Goal: Task Accomplishment & Management: Manage account settings

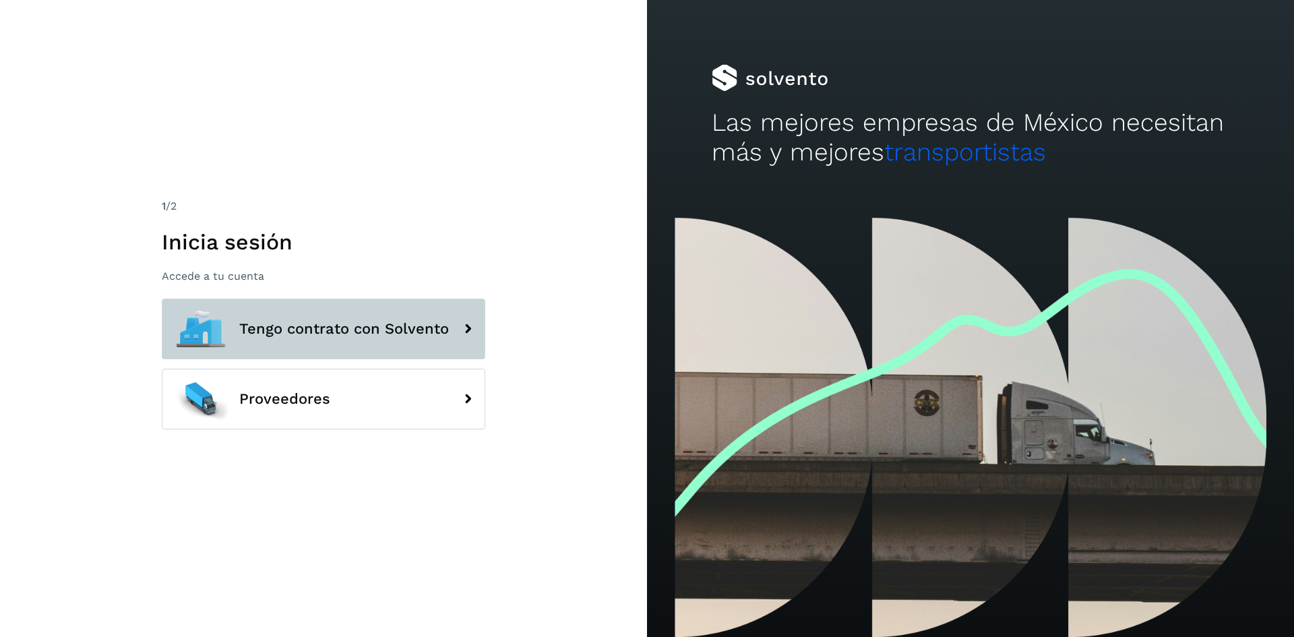
click at [370, 328] on span "Tengo contrato con Solvento" at bounding box center [344, 329] width 210 height 16
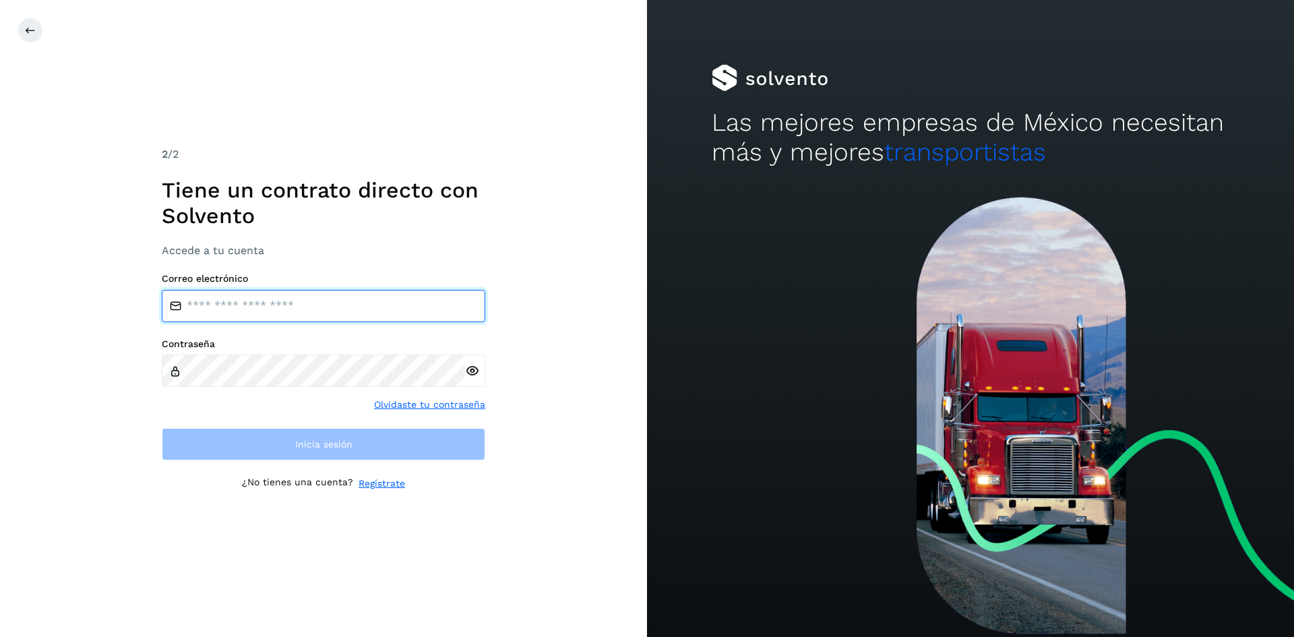
type input "**********"
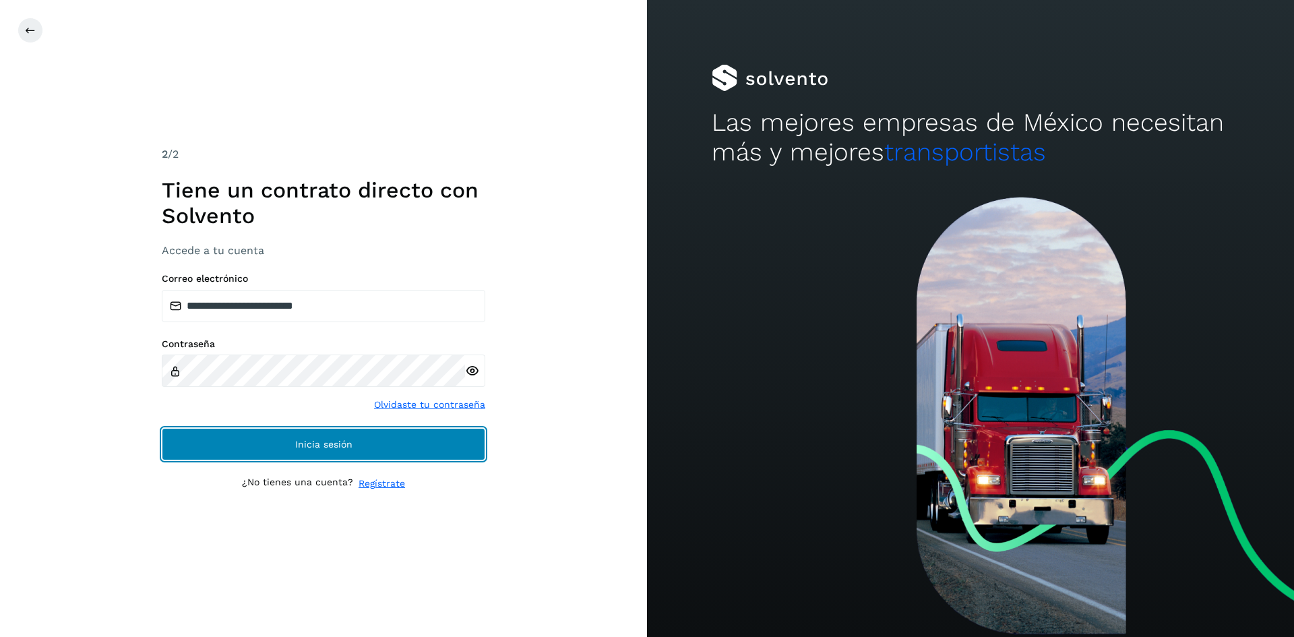
click at [323, 435] on button "Inicia sesión" at bounding box center [324, 444] width 324 height 32
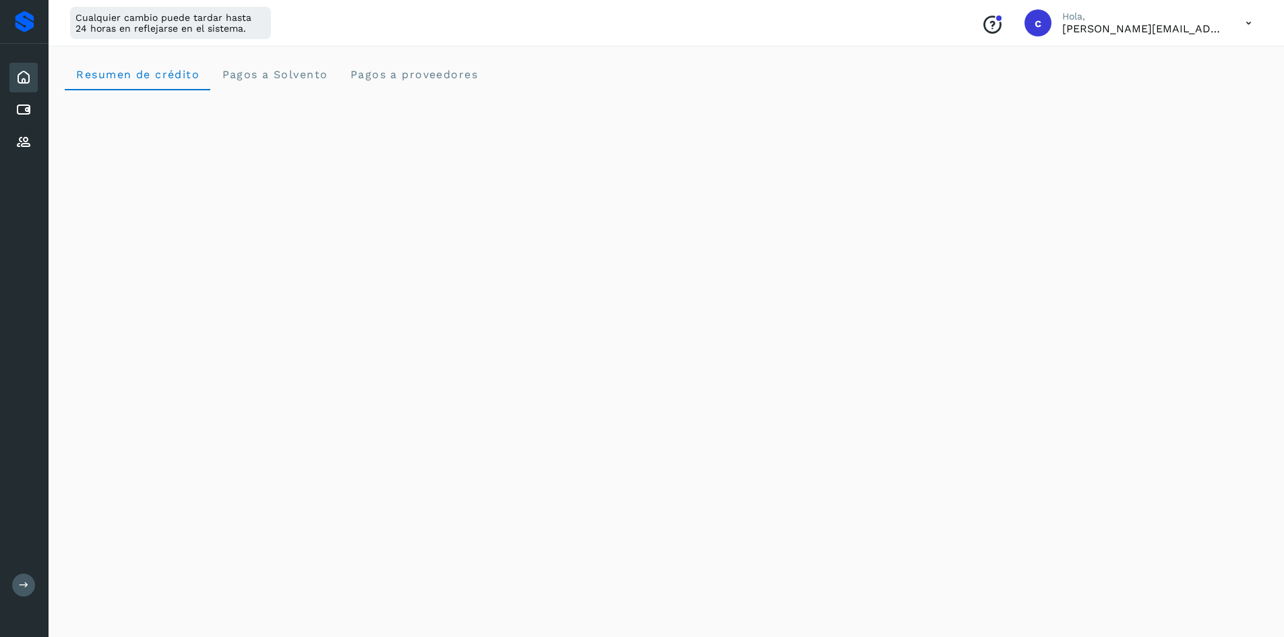
click at [22, 82] on icon at bounding box center [24, 77] width 16 height 16
click at [373, 72] on span "Pagos a proveedores" at bounding box center [413, 74] width 129 height 13
click at [24, 140] on icon at bounding box center [24, 142] width 16 height 16
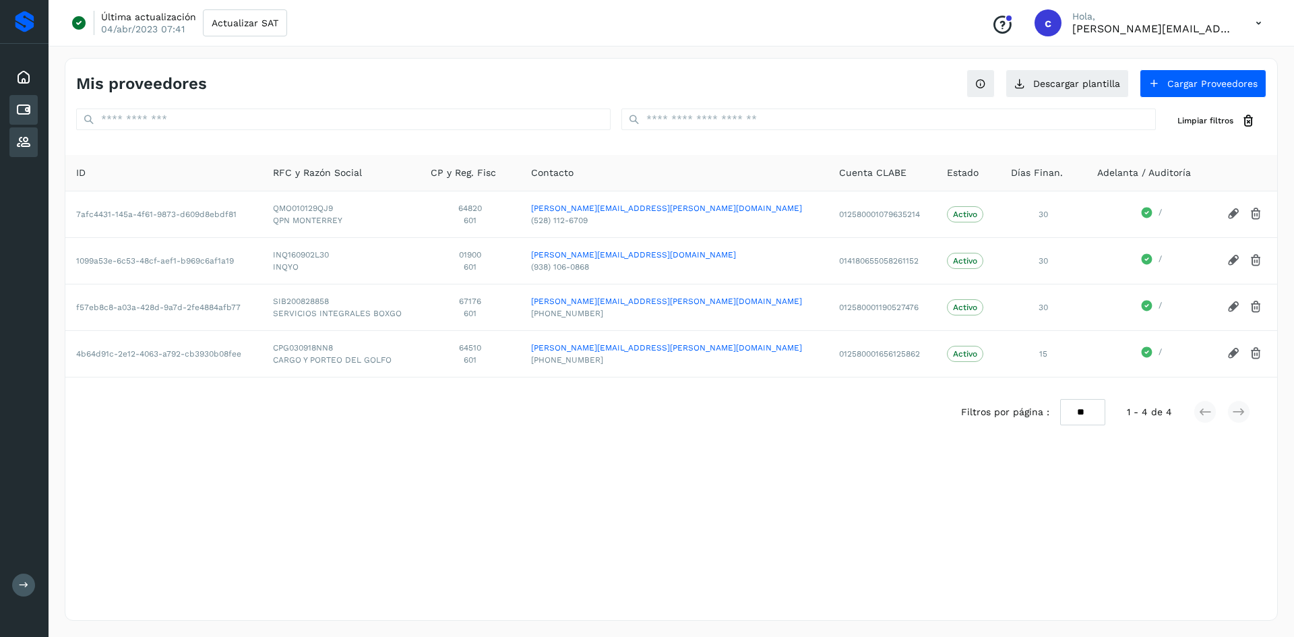
click at [18, 102] on icon at bounding box center [24, 110] width 16 height 16
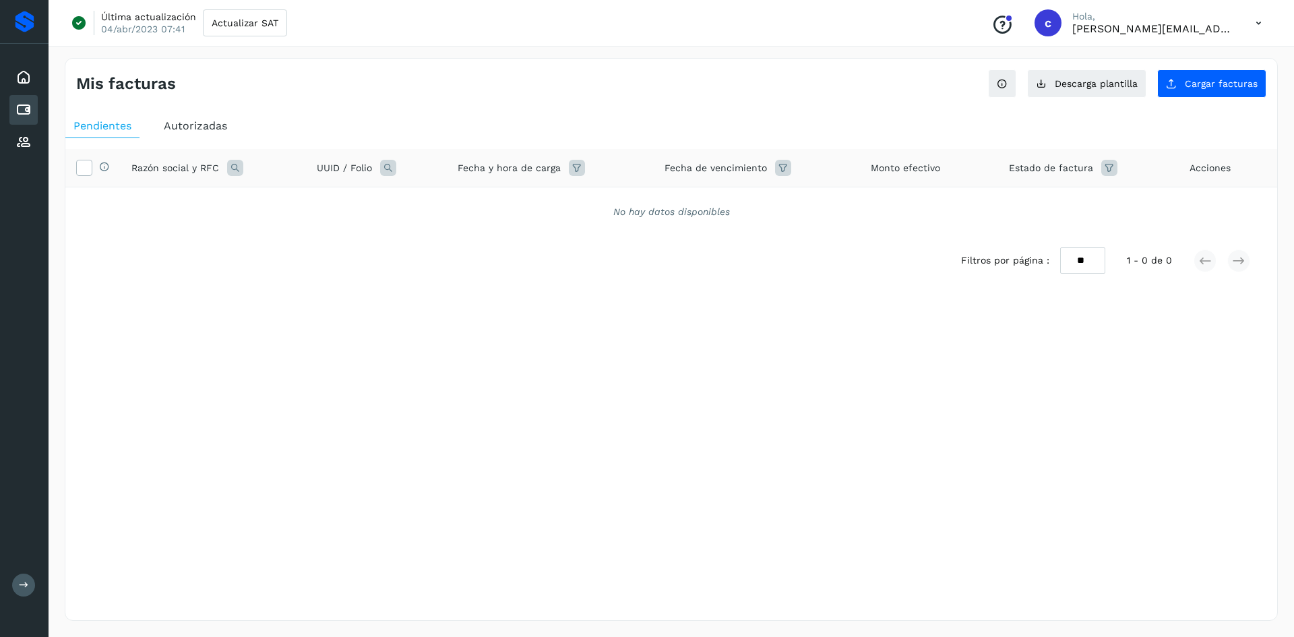
click at [173, 129] on span "Autorizadas" at bounding box center [195, 125] width 63 height 13
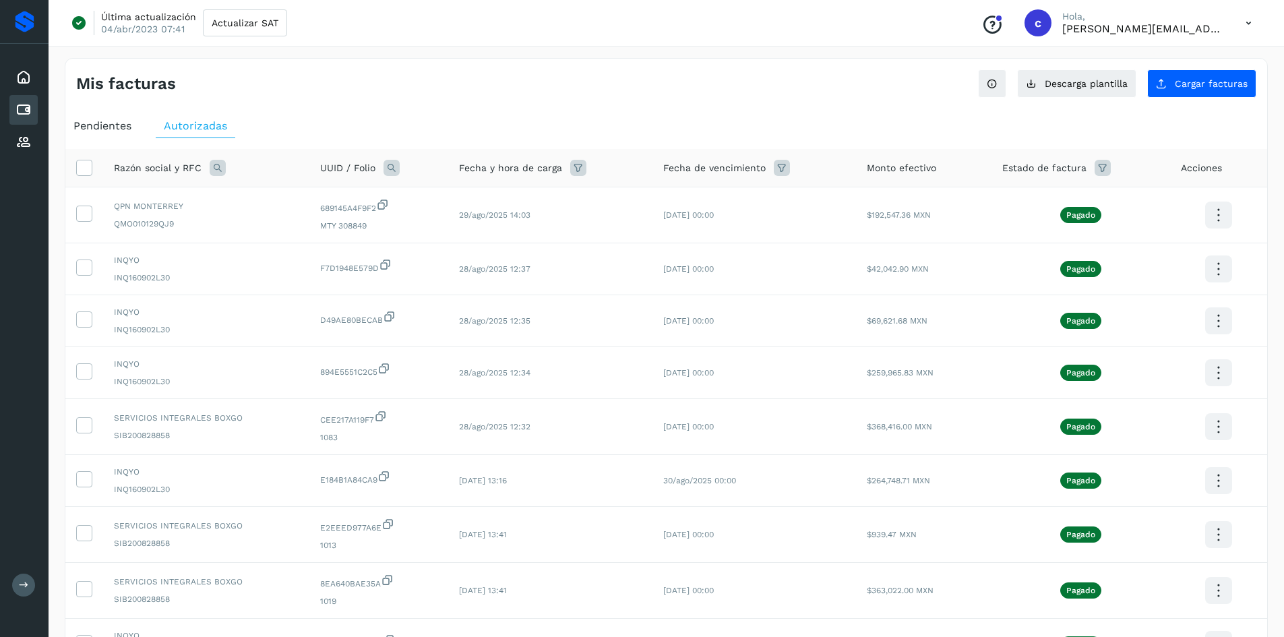
click at [95, 123] on span "Pendientes" at bounding box center [102, 125] width 58 height 13
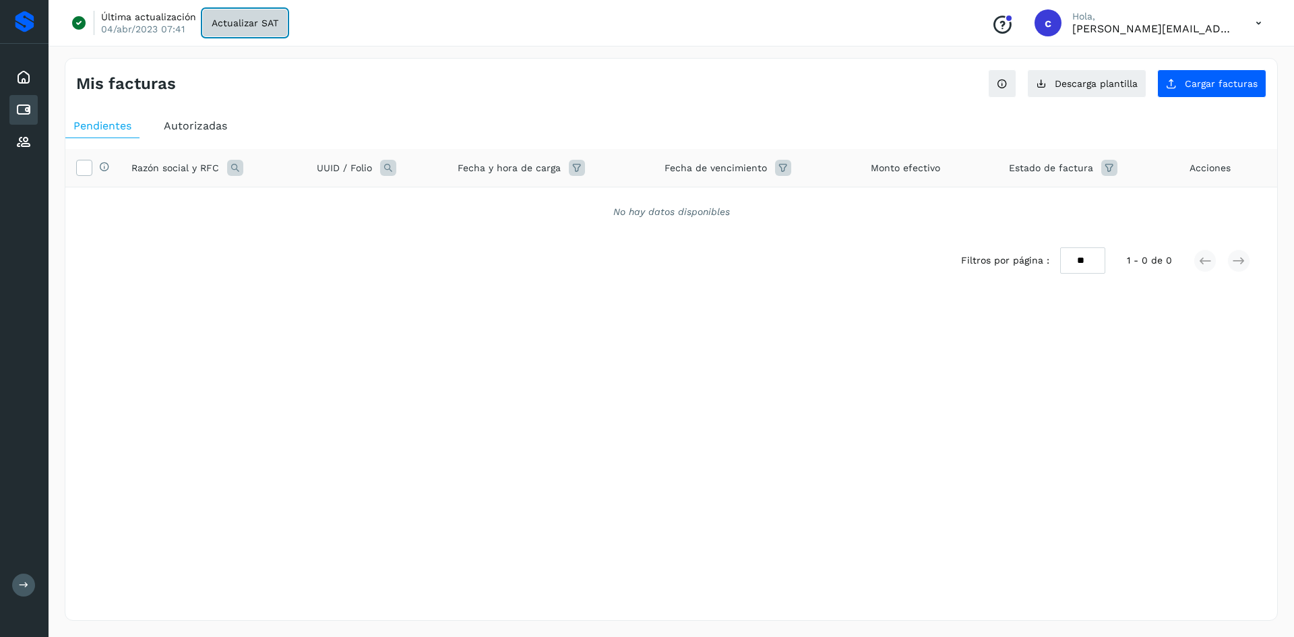
click at [229, 30] on button "Actualizar SAT" at bounding box center [245, 22] width 84 height 27
click at [1211, 88] on span "Cargar facturas" at bounding box center [1221, 83] width 73 height 9
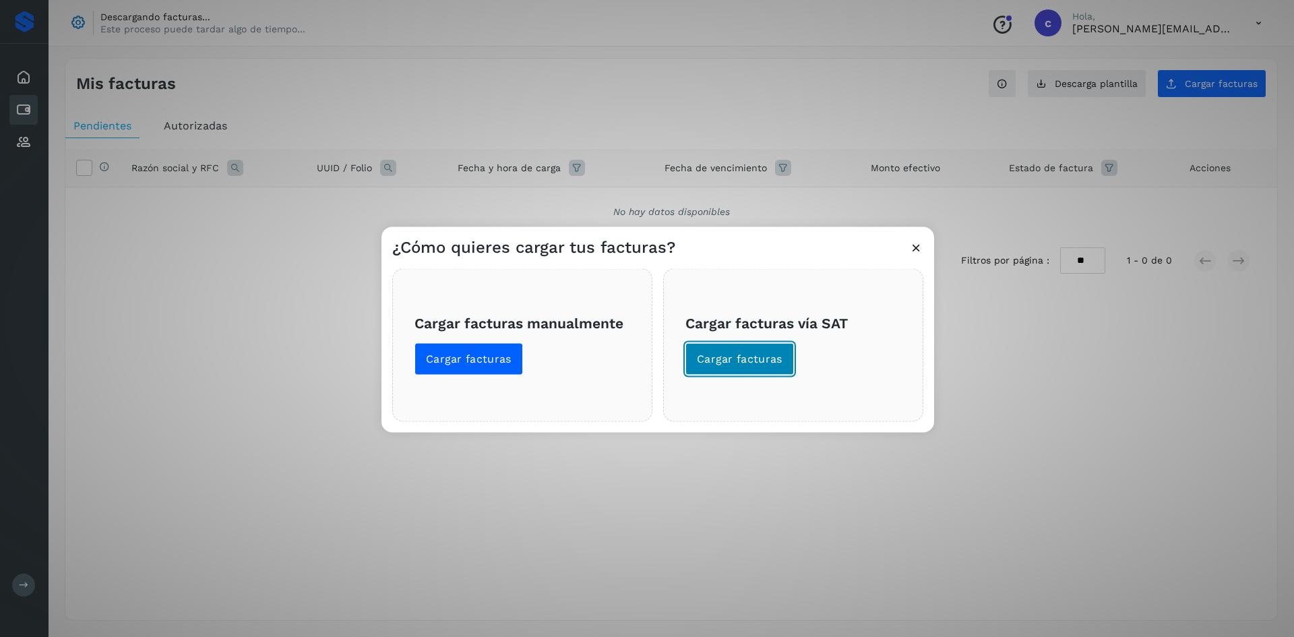
click at [742, 364] on span "Cargar facturas" at bounding box center [740, 358] width 86 height 15
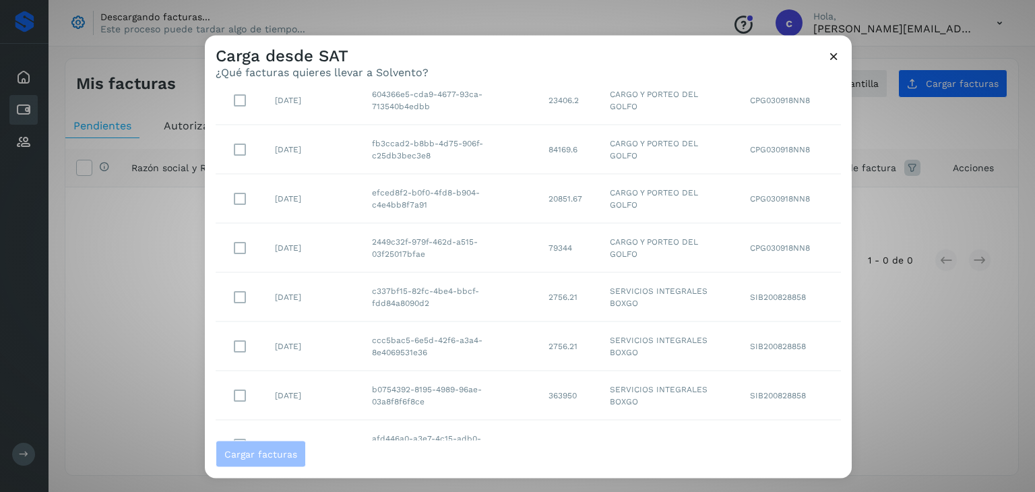
scroll to position [246, 0]
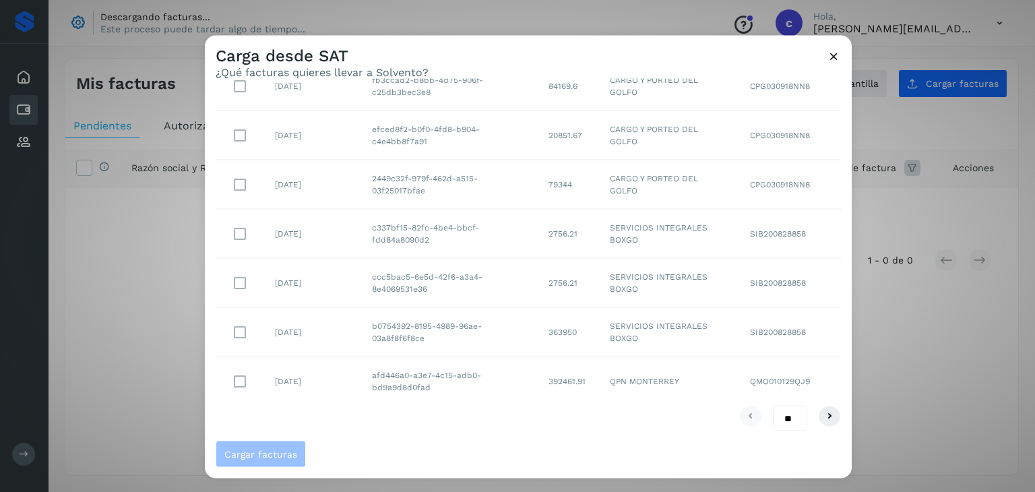
click at [803, 413] on div "** ** **" at bounding box center [529, 418] width 626 height 26
click at [818, 413] on button at bounding box center [829, 416] width 23 height 22
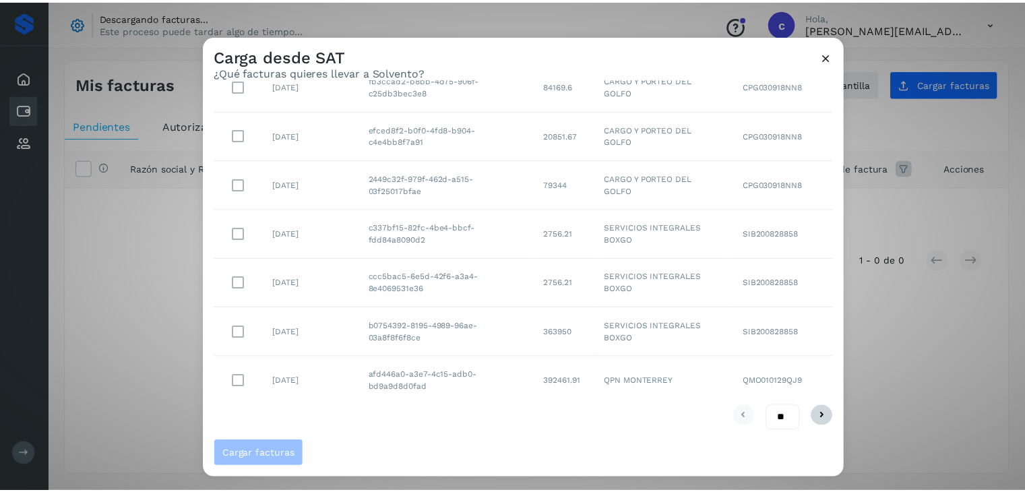
scroll to position [0, 0]
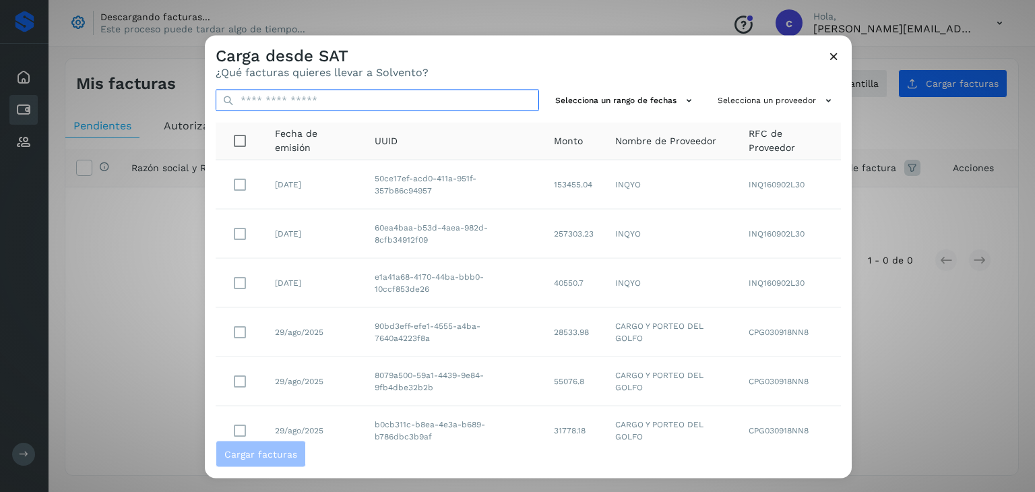
click at [296, 105] on input "text" at bounding box center [378, 101] width 324 height 22
paste input "**********"
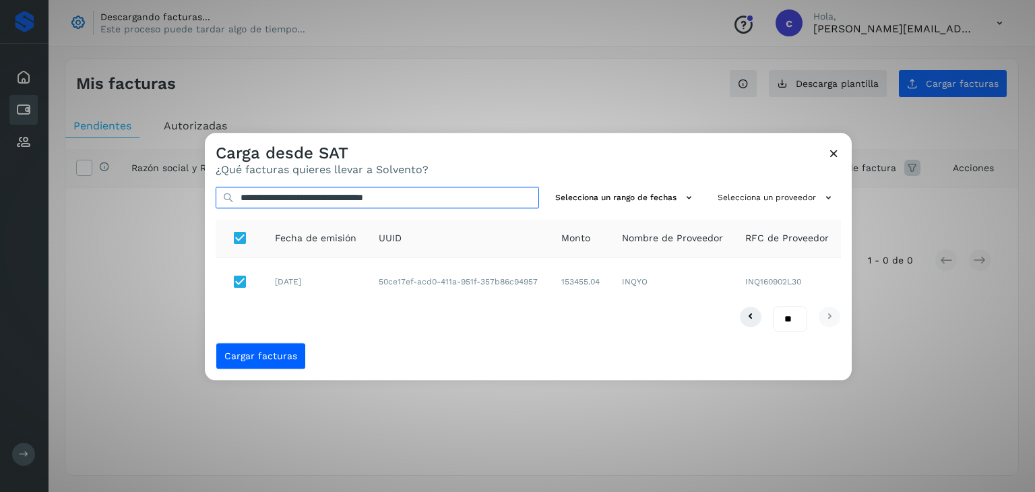
click at [449, 192] on input "**********" at bounding box center [378, 198] width 324 height 22
paste input "text"
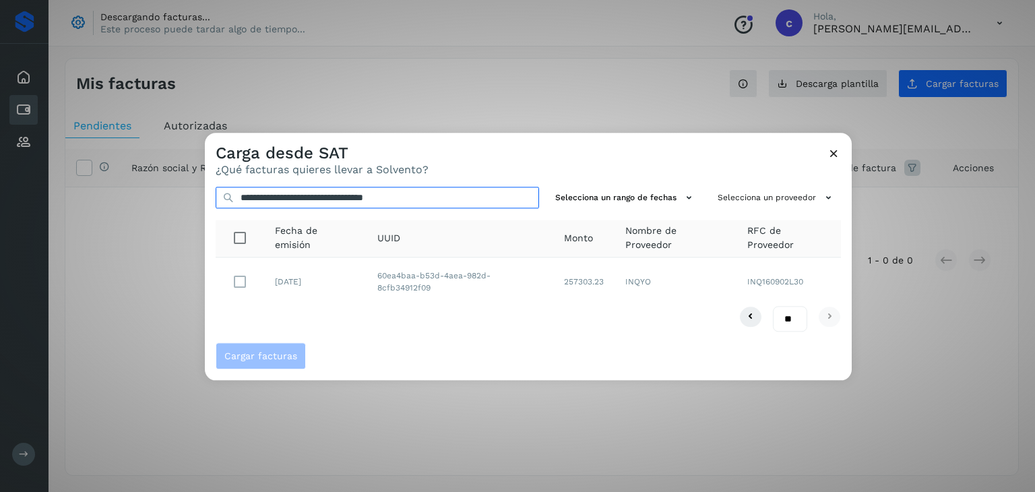
type input "**********"
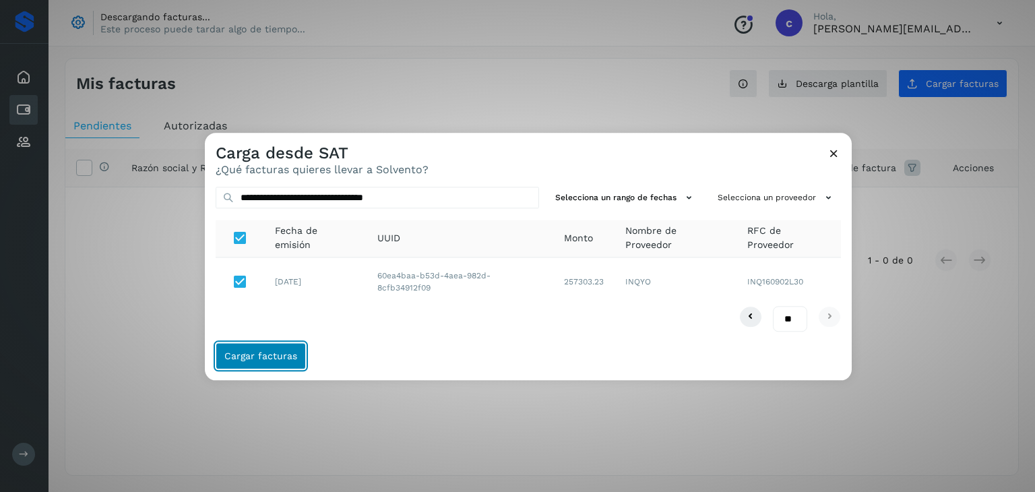
click at [244, 353] on span "Cargar facturas" at bounding box center [260, 356] width 73 height 9
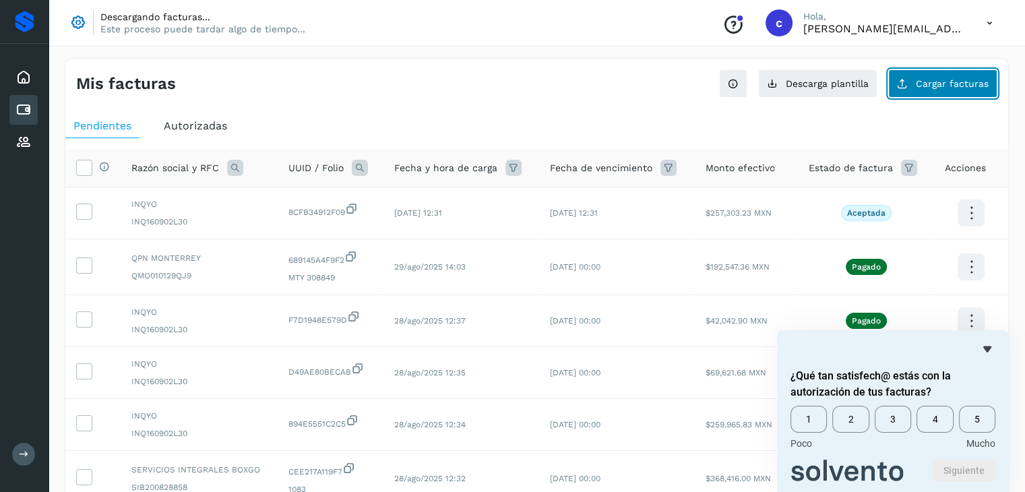
click at [928, 80] on span "Cargar facturas" at bounding box center [952, 83] width 73 height 9
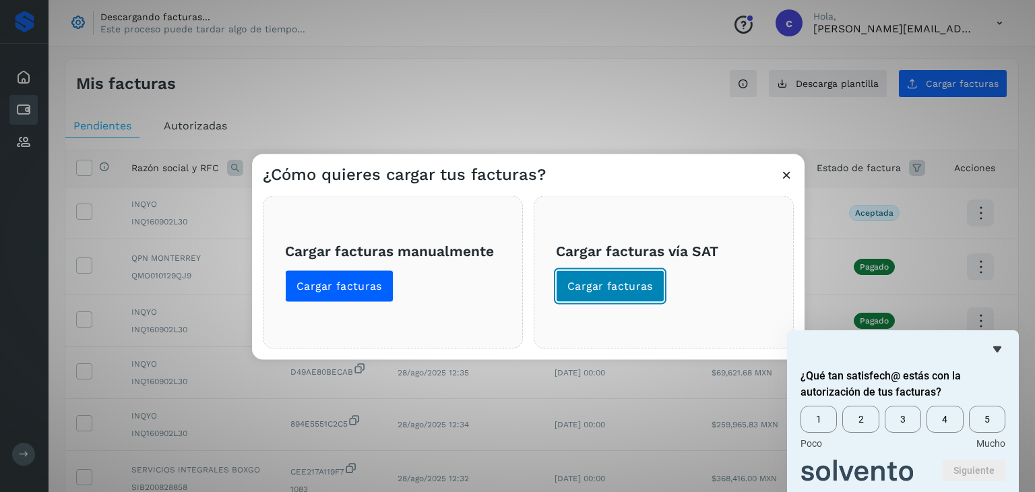
click at [588, 280] on span "Cargar facturas" at bounding box center [611, 286] width 86 height 15
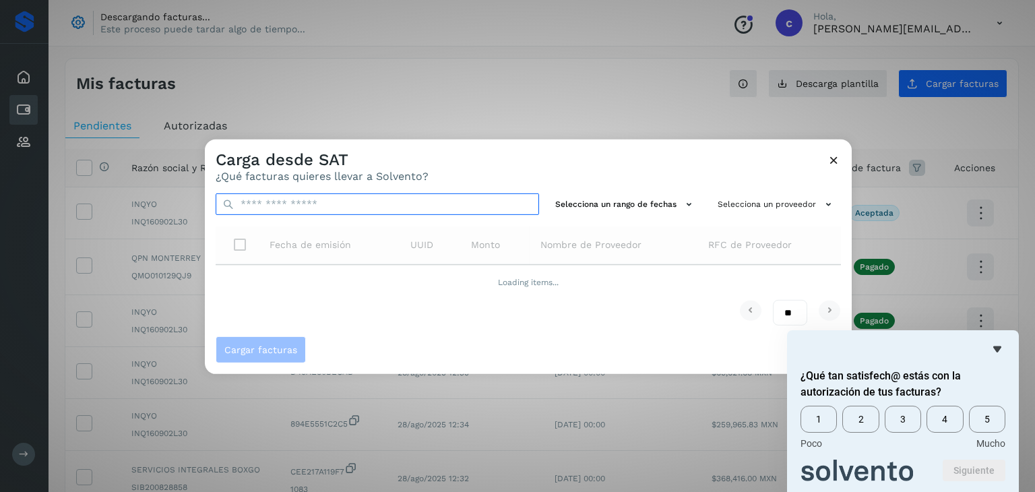
click at [267, 208] on input "text" at bounding box center [378, 204] width 324 height 22
paste input "**********"
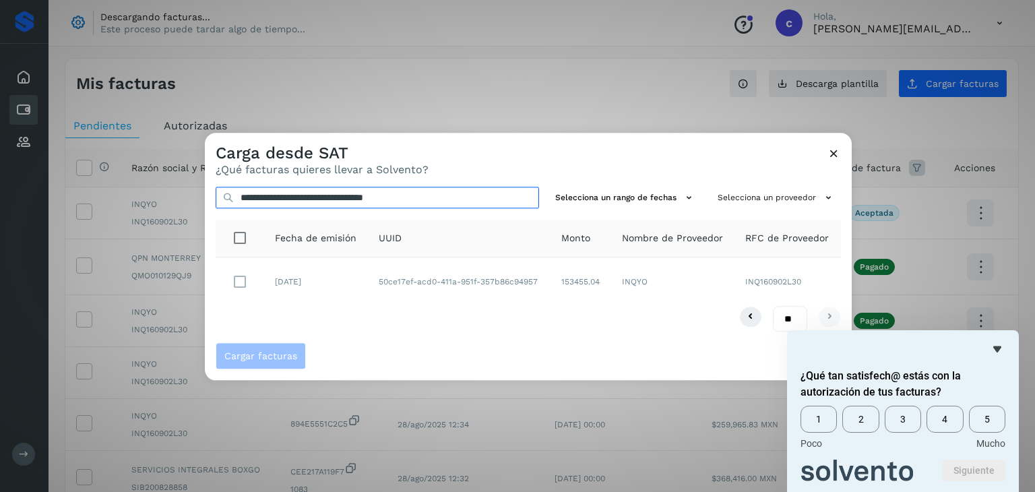
type input "**********"
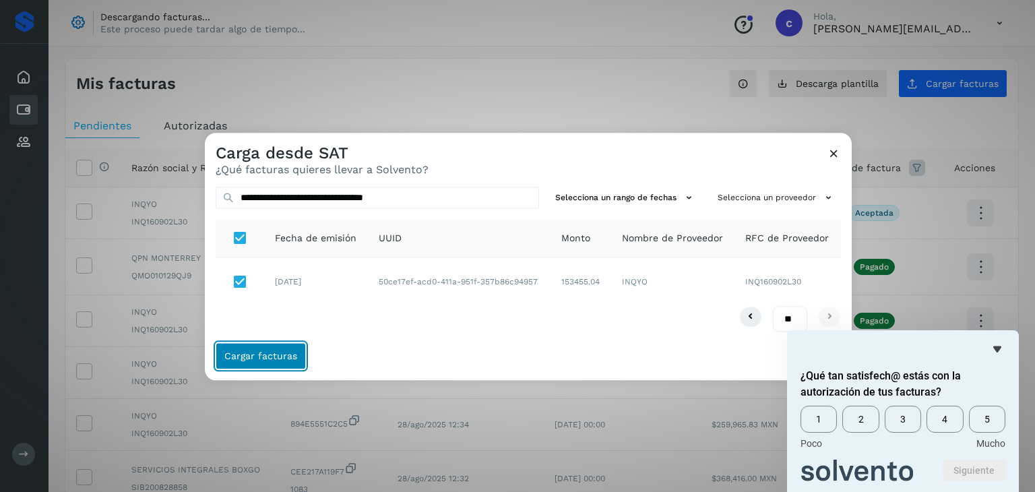
click at [249, 346] on button "Cargar facturas" at bounding box center [261, 356] width 90 height 27
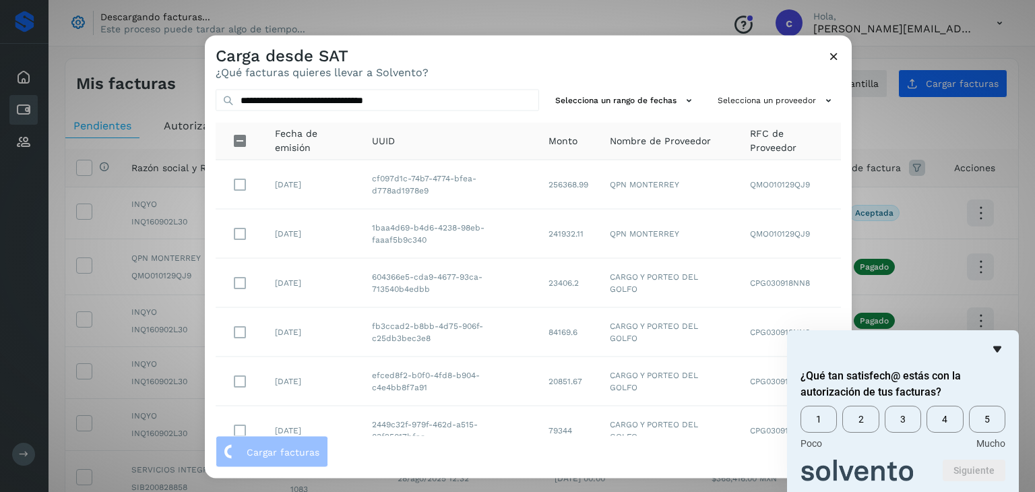
click at [1000, 347] on icon "Ocultar encuesta" at bounding box center [998, 349] width 8 height 6
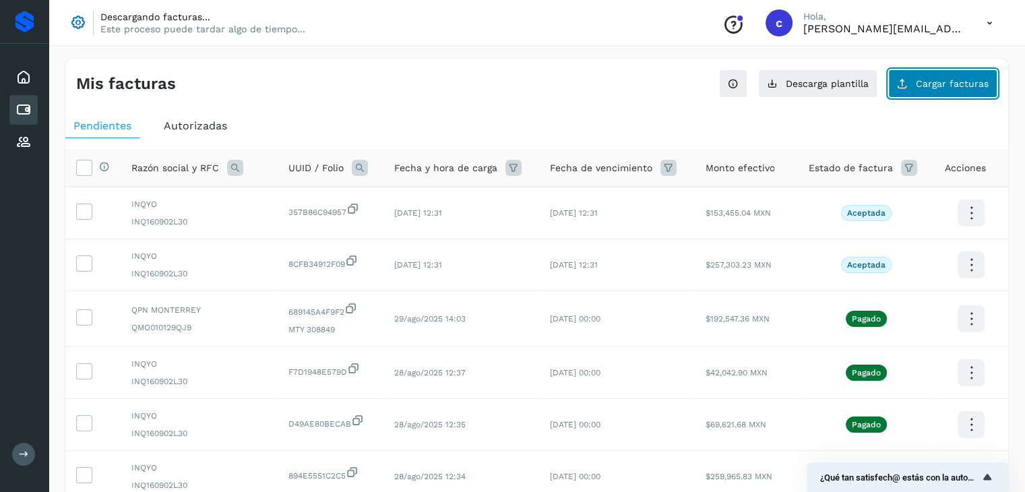
click at [941, 88] on button "Cargar facturas" at bounding box center [942, 83] width 109 height 28
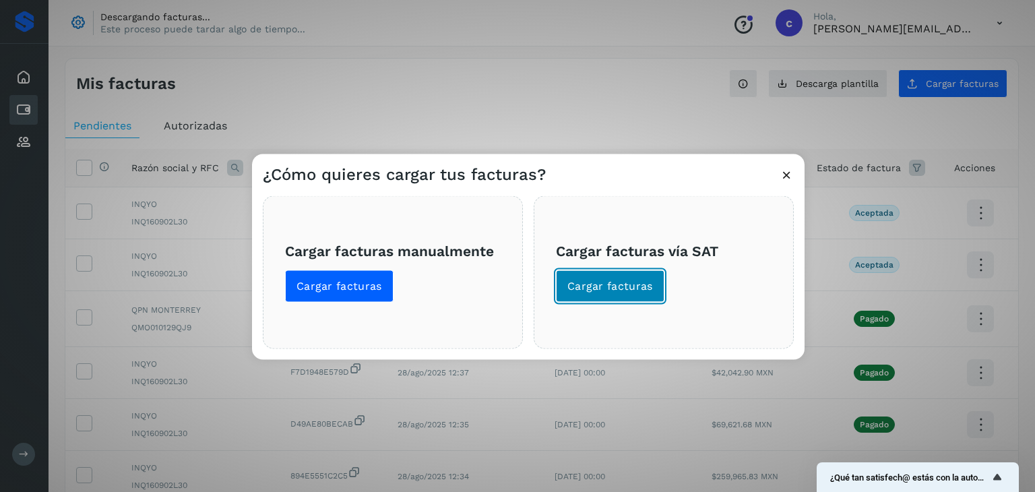
click at [598, 281] on span "Cargar facturas" at bounding box center [611, 286] width 86 height 15
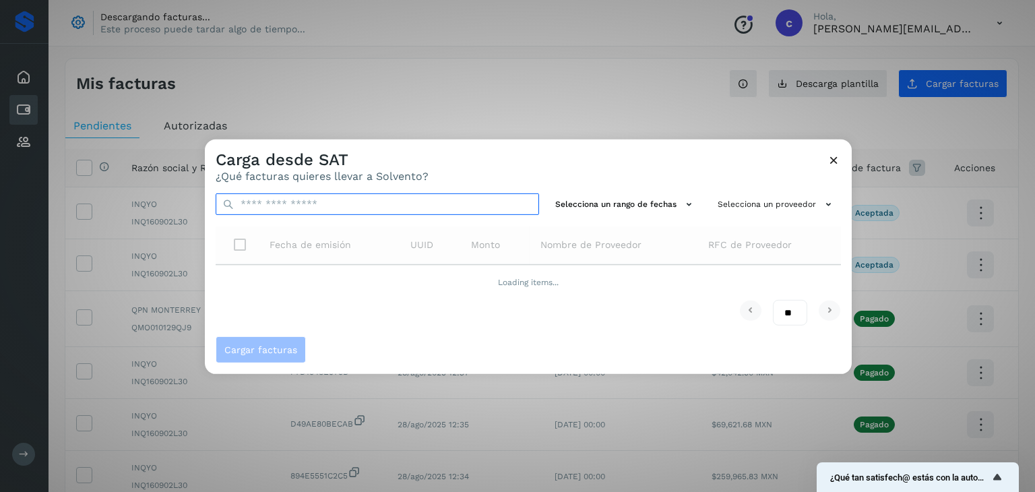
click at [258, 206] on input "text" at bounding box center [378, 204] width 324 height 22
paste input "**********"
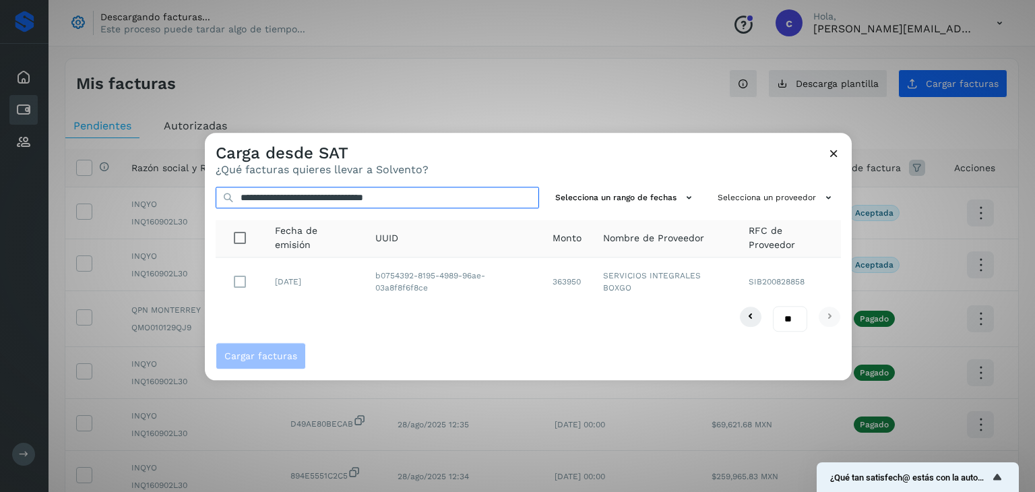
type input "**********"
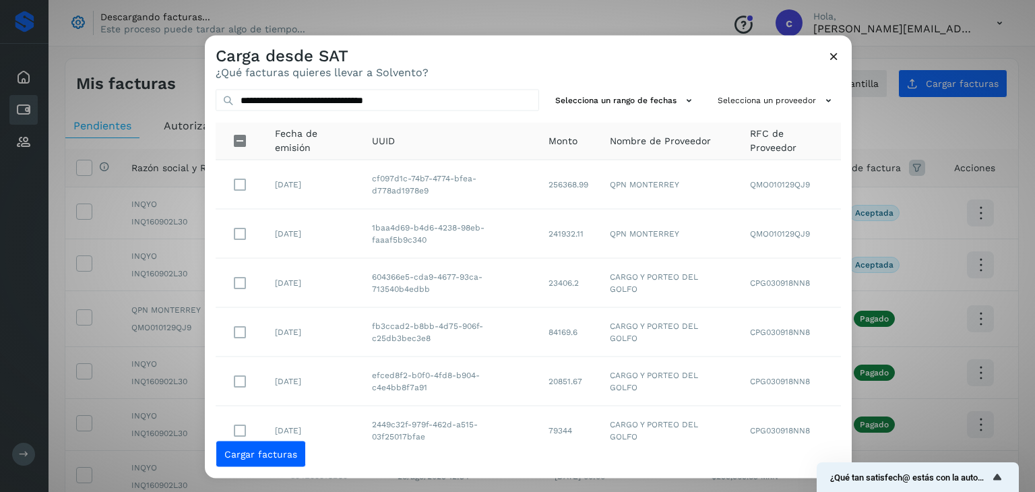
click at [832, 53] on icon at bounding box center [834, 56] width 14 height 14
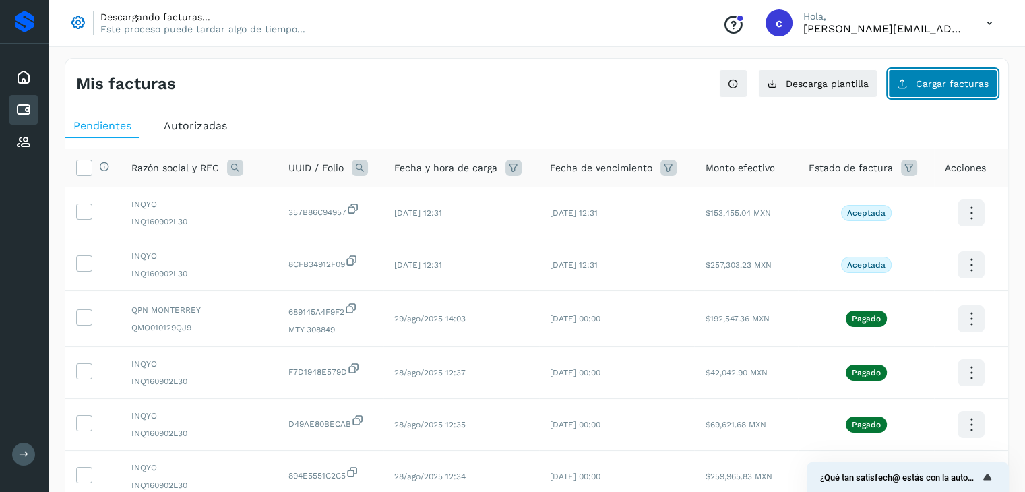
click at [934, 80] on span "Cargar facturas" at bounding box center [952, 83] width 73 height 9
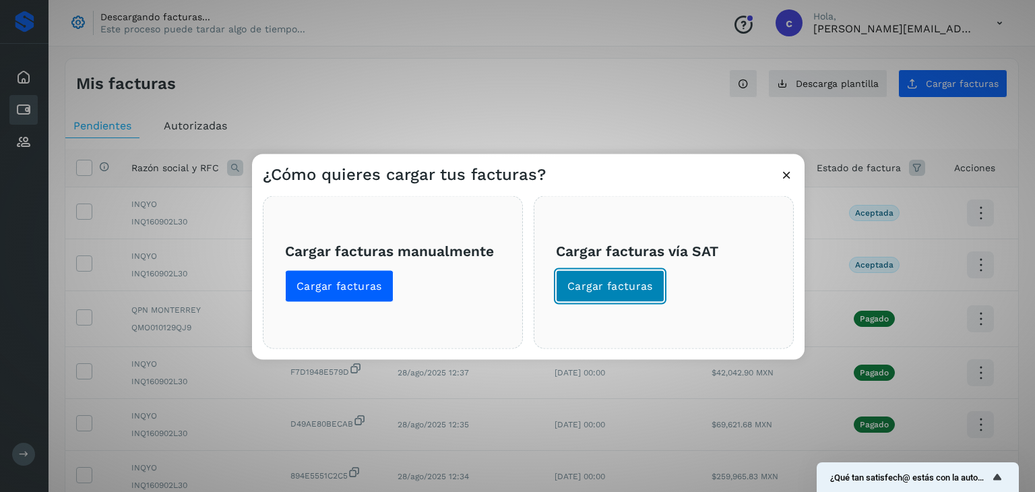
click at [615, 286] on span "Cargar facturas" at bounding box center [611, 286] width 86 height 15
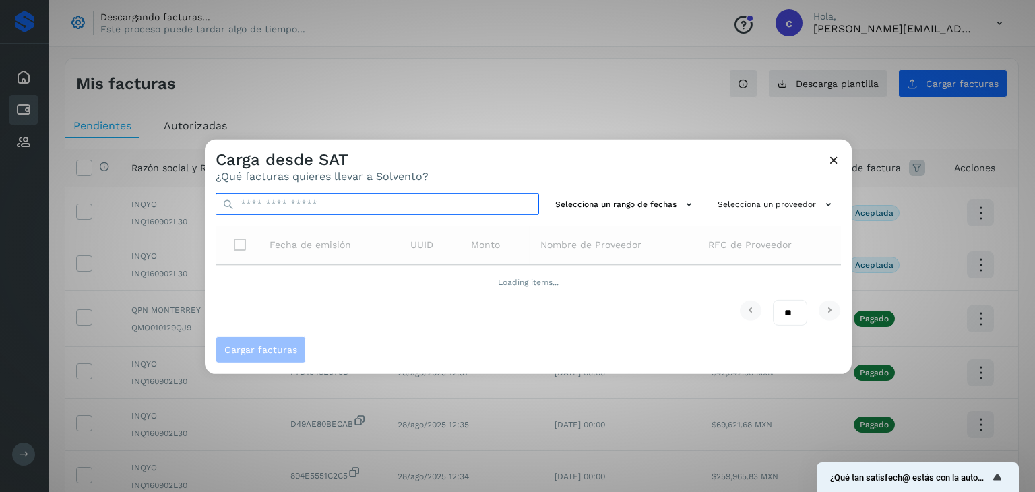
click at [309, 206] on input "text" at bounding box center [378, 204] width 324 height 22
paste input "**********"
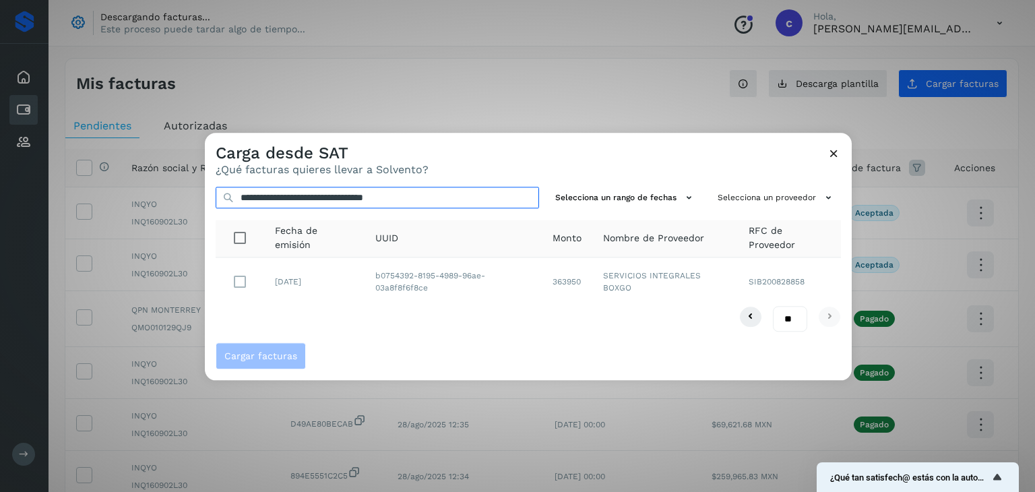
type input "**********"
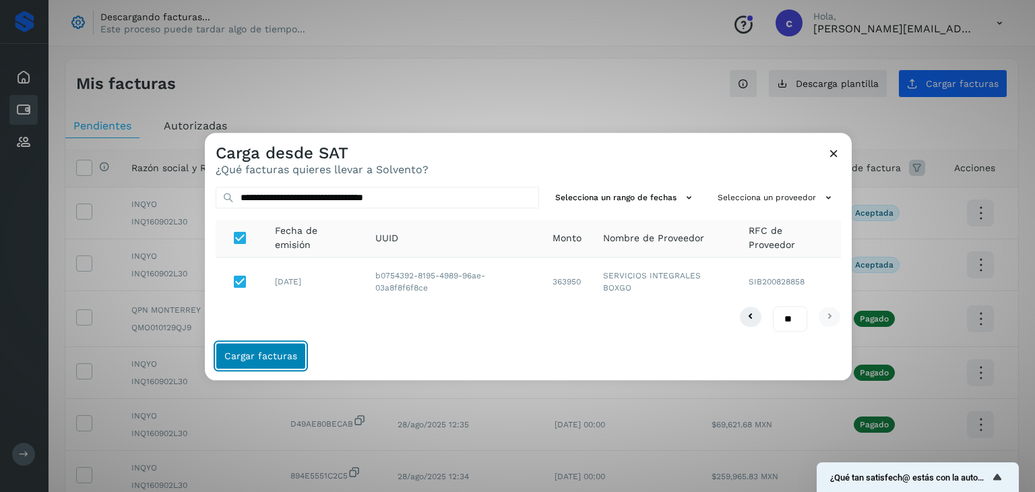
click at [235, 355] on span "Cargar facturas" at bounding box center [260, 356] width 73 height 9
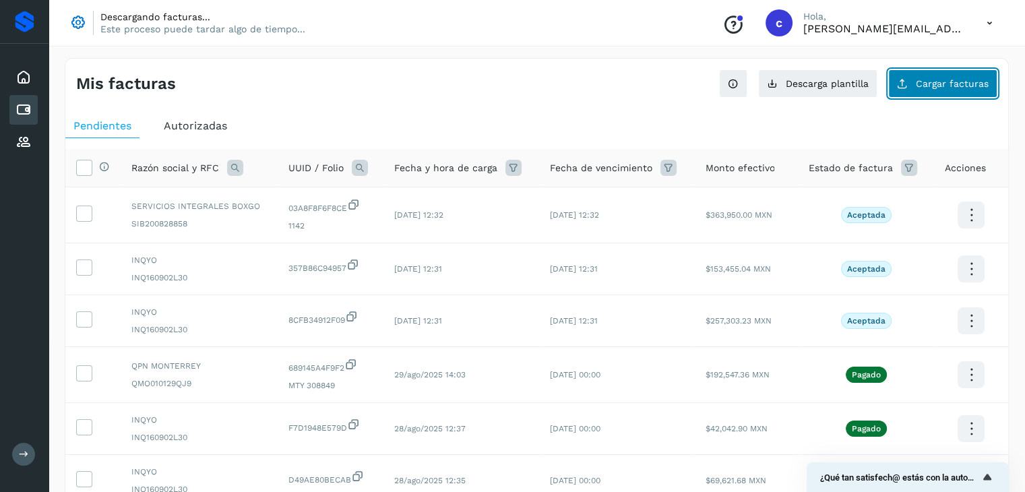
click at [908, 87] on icon at bounding box center [902, 83] width 11 height 11
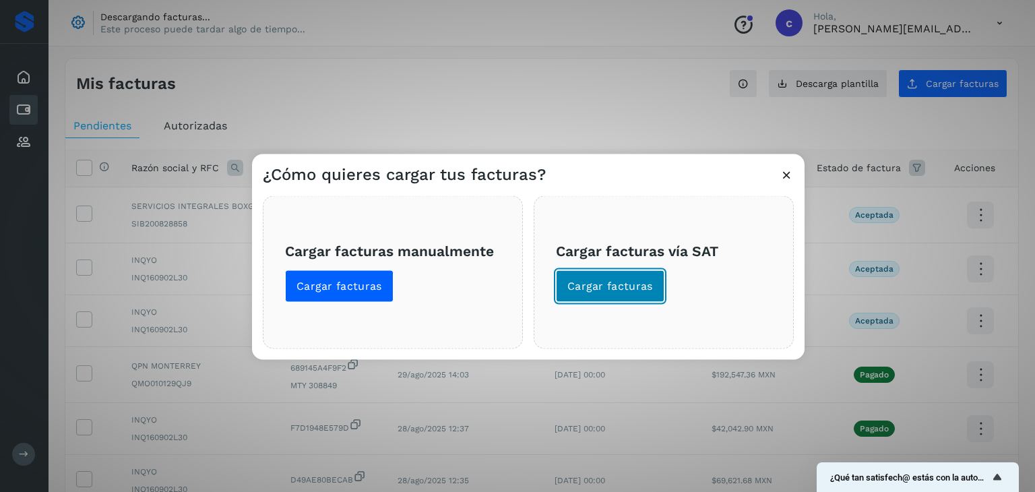
click at [640, 286] on span "Cargar facturas" at bounding box center [611, 286] width 86 height 15
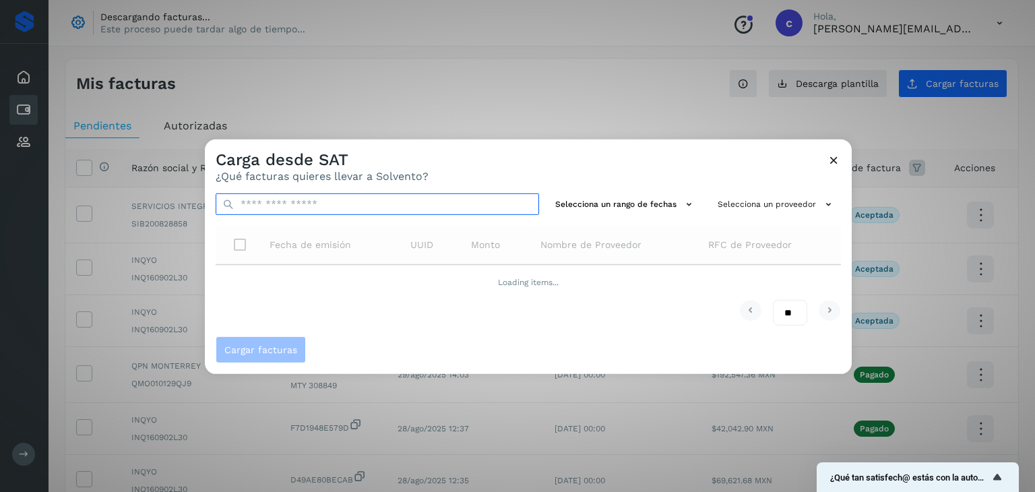
click at [307, 208] on input "text" at bounding box center [378, 204] width 324 height 22
paste input "**********"
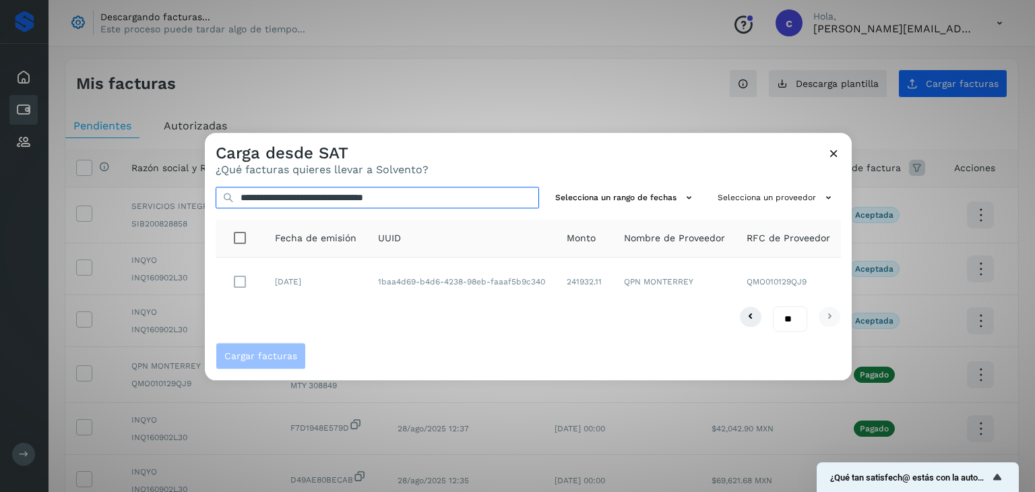
type input "**********"
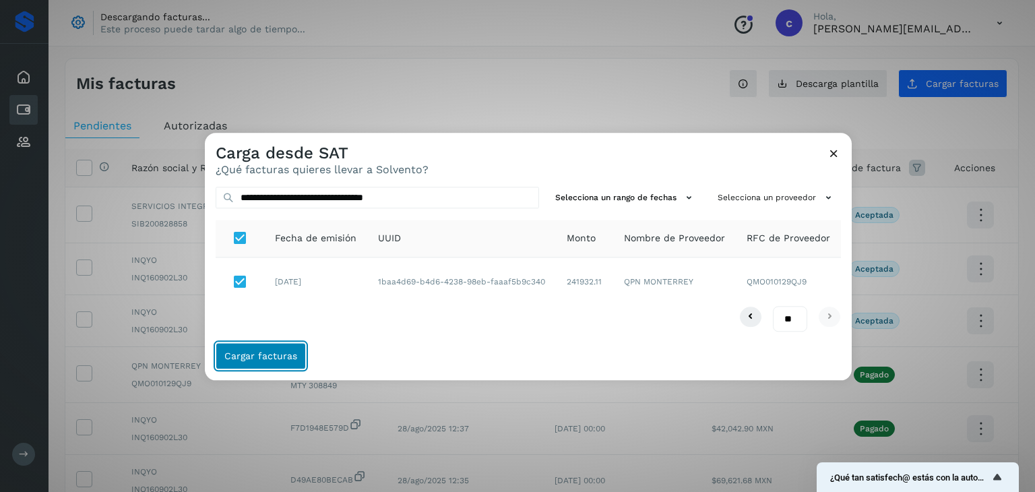
click at [249, 356] on span "Cargar facturas" at bounding box center [260, 356] width 73 height 9
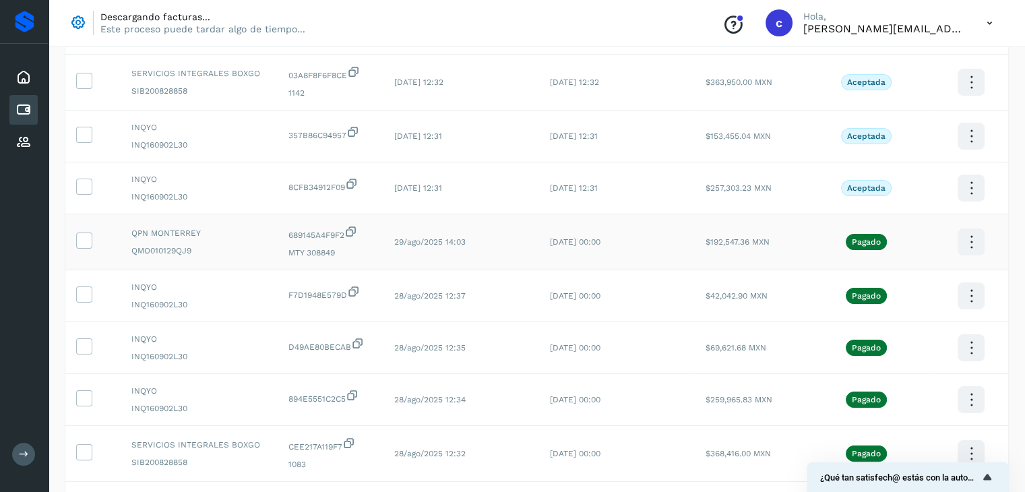
scroll to position [270, 0]
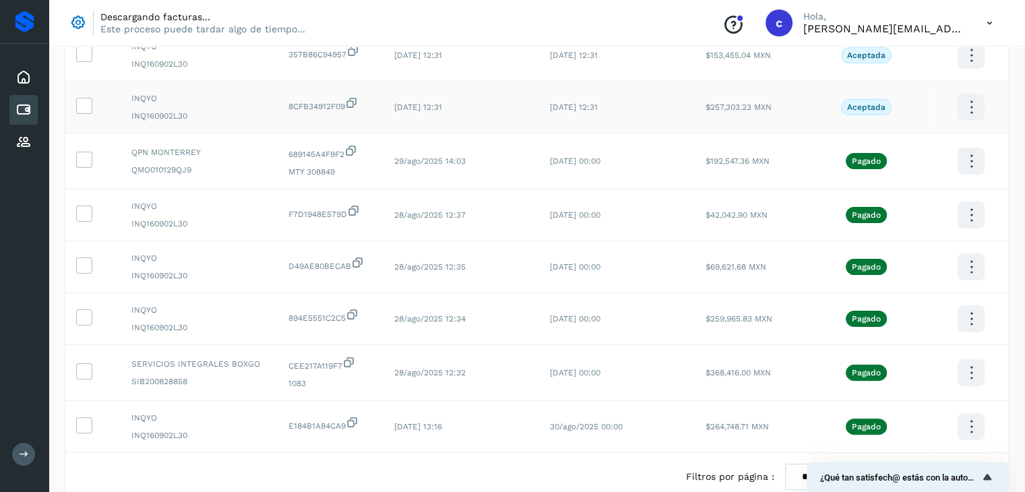
click at [979, 111] on icon at bounding box center [972, 108] width 32 height 32
click at [625, 14] on div at bounding box center [512, 246] width 1025 height 492
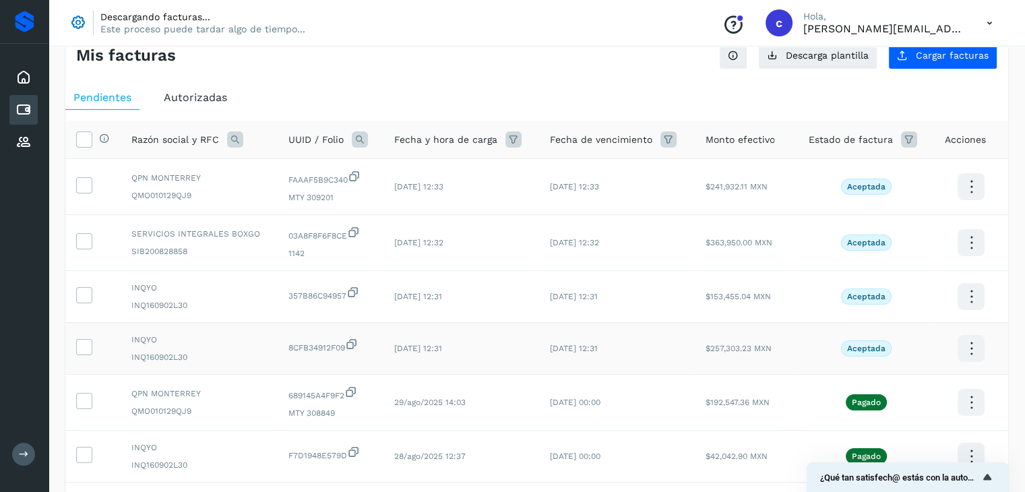
scroll to position [0, 0]
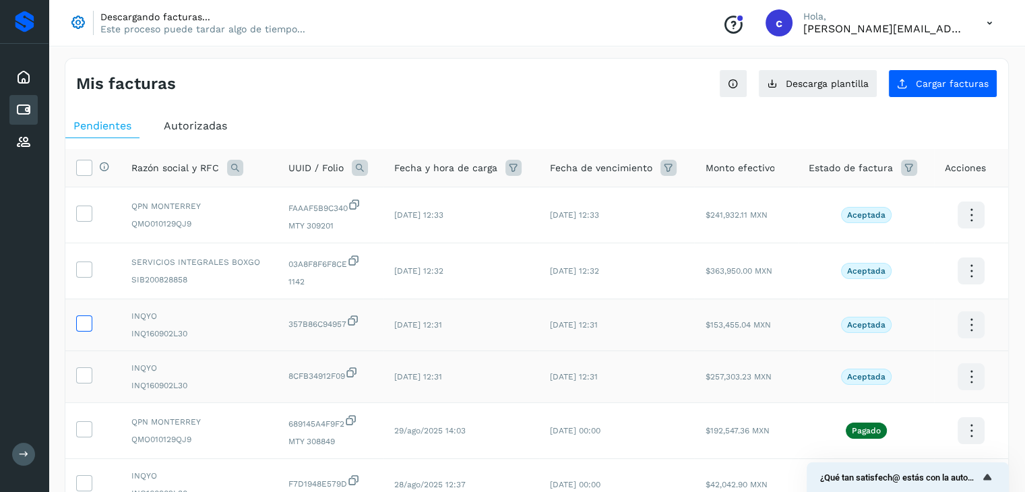
click at [80, 320] on icon at bounding box center [84, 322] width 14 height 14
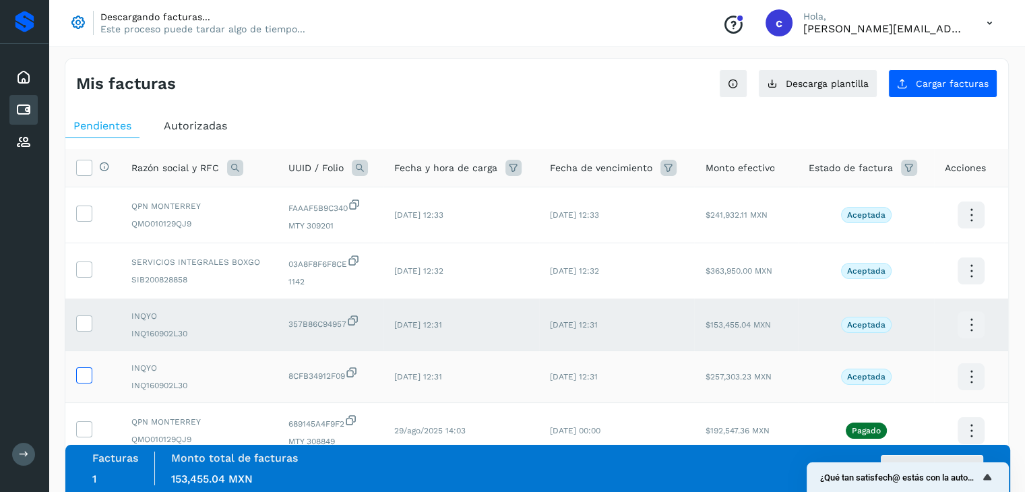
click at [80, 370] on icon at bounding box center [84, 374] width 14 height 14
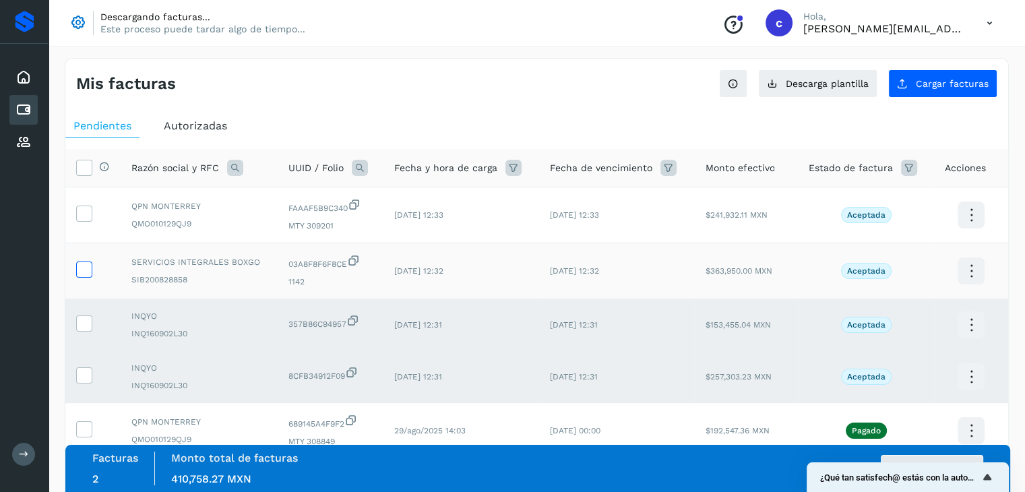
click at [84, 265] on icon at bounding box center [84, 269] width 14 height 14
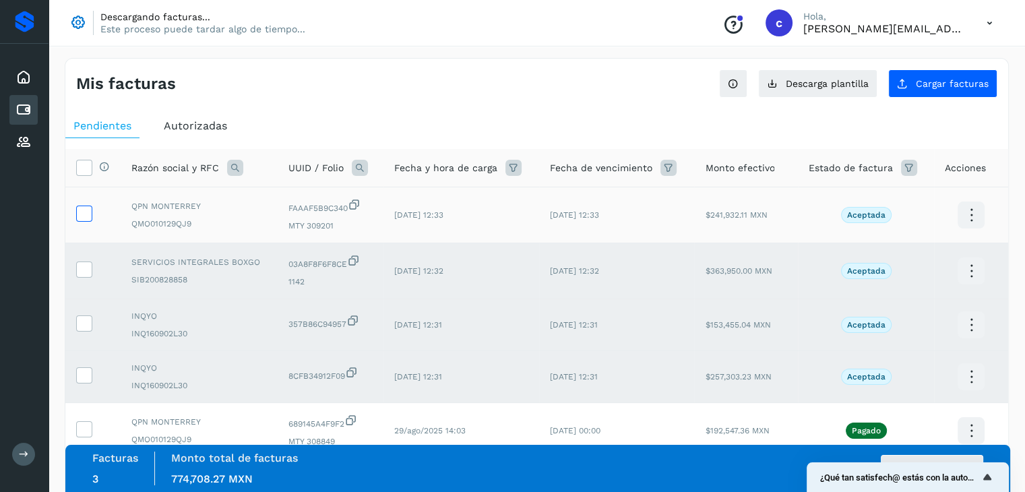
click at [82, 217] on icon at bounding box center [84, 213] width 14 height 14
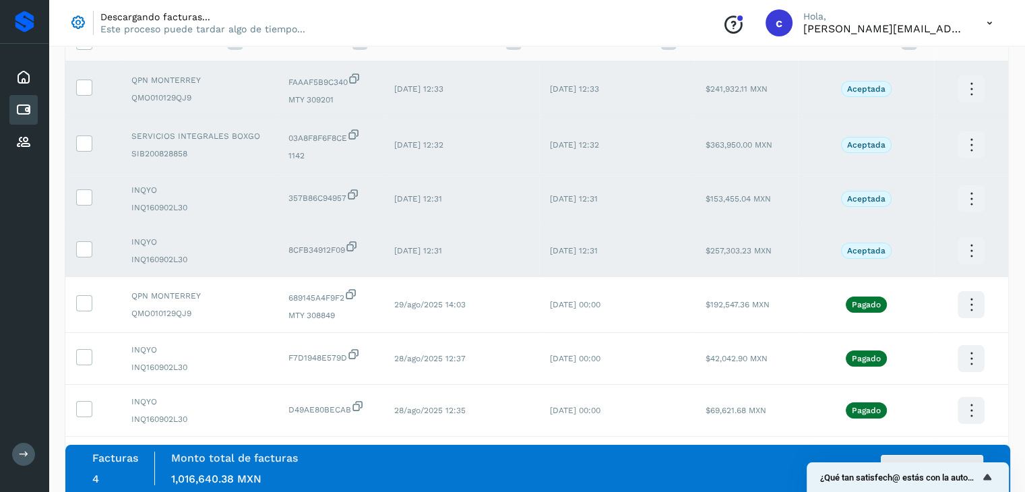
scroll to position [135, 0]
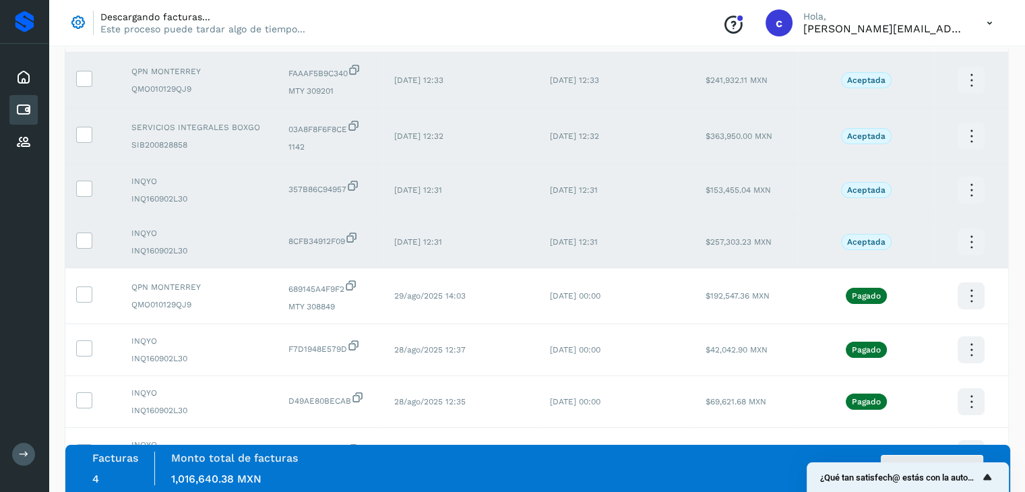
click at [990, 475] on icon "Mostrar encuesta - ¿Qué tan satisfech@ estás con la autorización de tus factura…" at bounding box center [987, 477] width 16 height 16
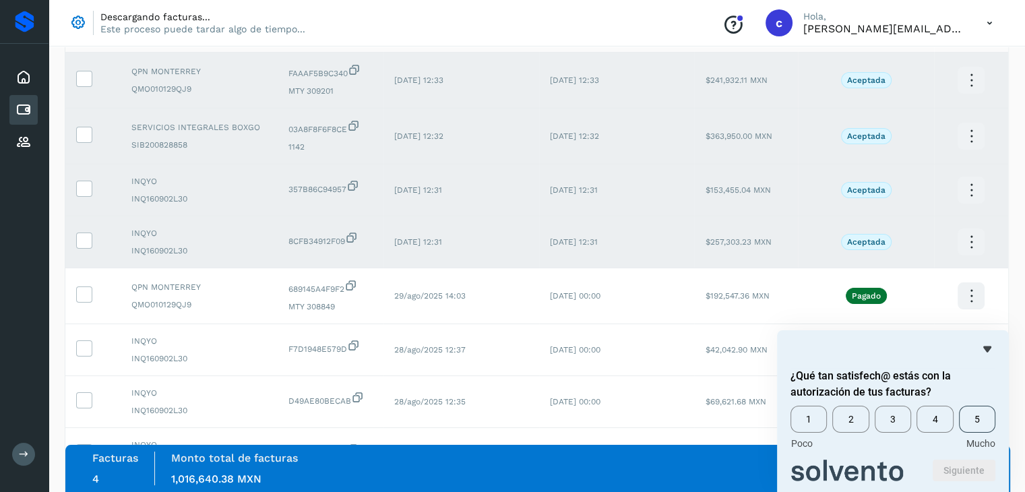
click at [976, 426] on span "5" at bounding box center [977, 419] width 36 height 27
click at [975, 466] on button "Siguiente" at bounding box center [964, 471] width 63 height 22
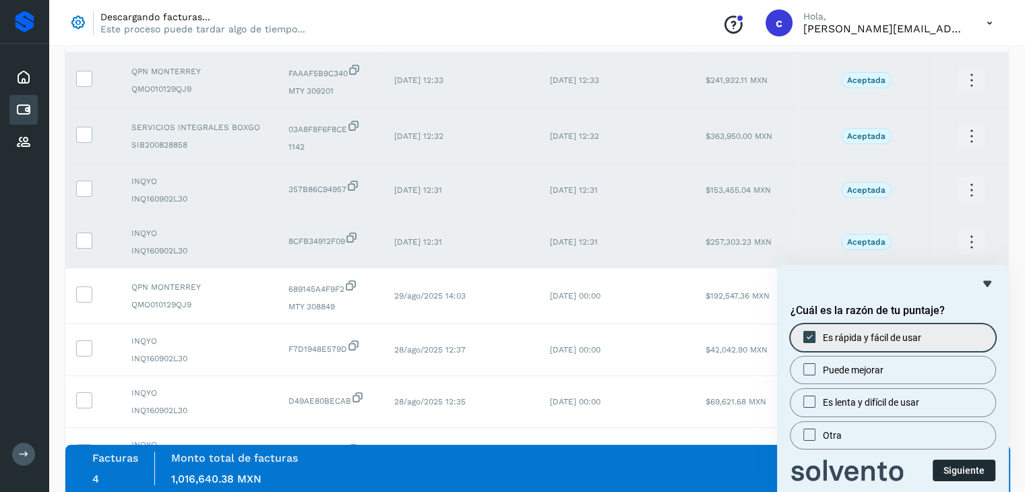
click at [968, 472] on button "Siguiente" at bounding box center [964, 471] width 63 height 22
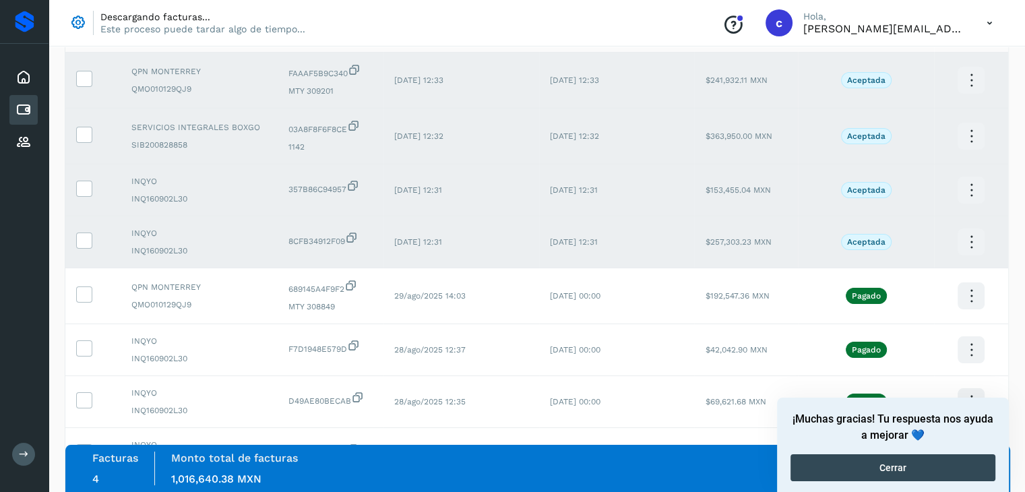
click at [812, 465] on button "Cerrar" at bounding box center [893, 467] width 205 height 27
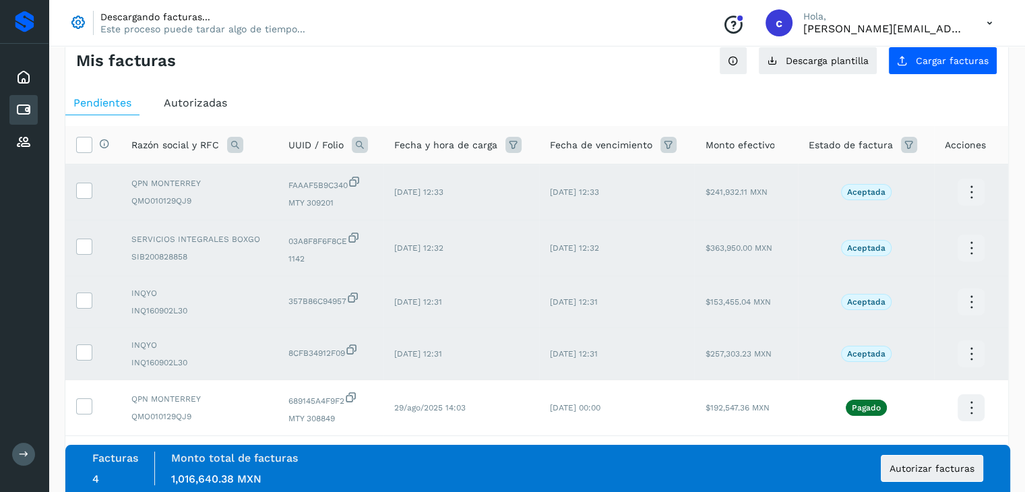
scroll to position [0, 0]
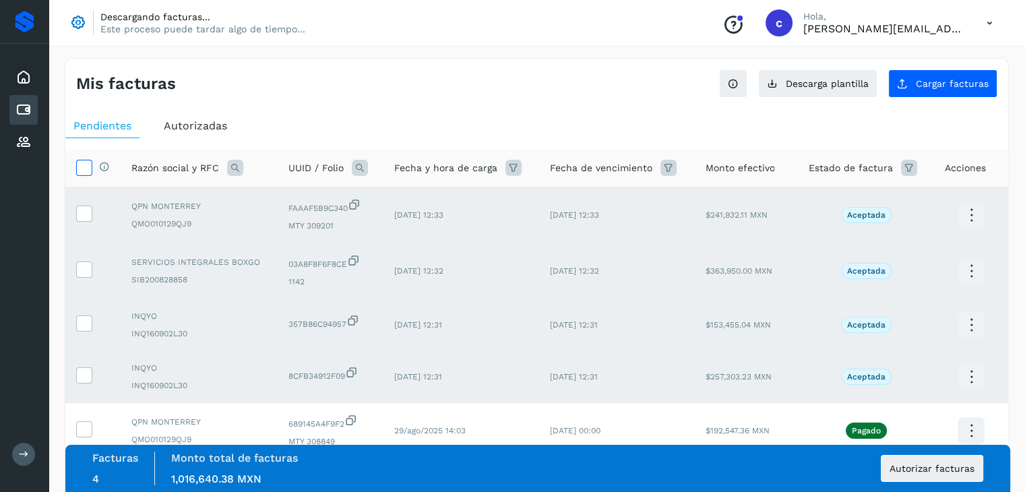
drag, startPoint x: 100, startPoint y: 162, endPoint x: 79, endPoint y: 162, distance: 20.9
click at [89, 162] on div "Selecciona todas las facturas disponibles para autorización" at bounding box center [93, 168] width 34 height 16
click at [79, 162] on icon at bounding box center [84, 167] width 14 height 14
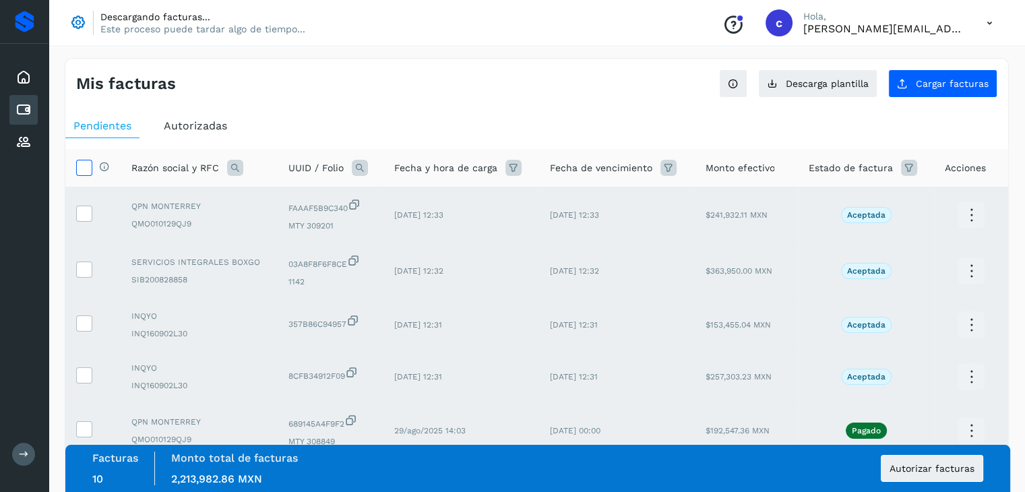
click at [79, 162] on icon at bounding box center [84, 167] width 14 height 14
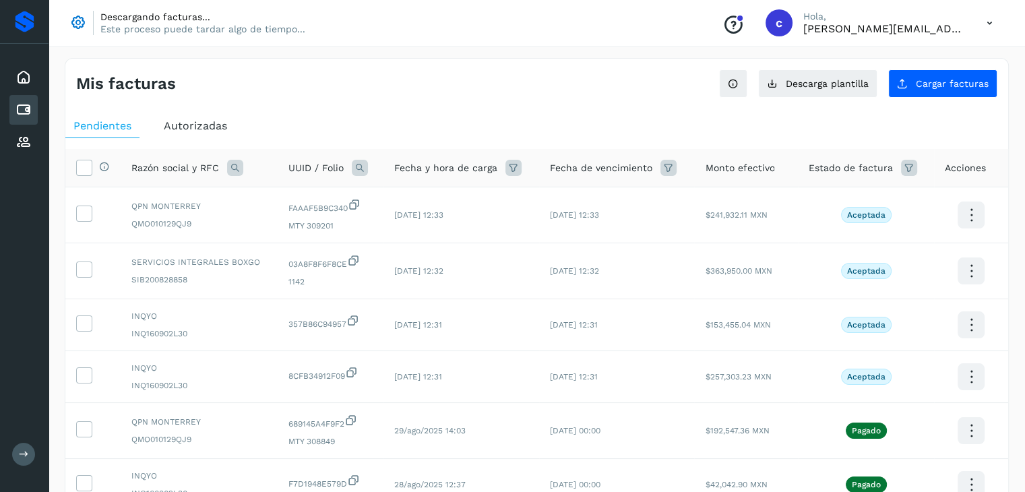
drag, startPoint x: 375, startPoint y: 117, endPoint x: 394, endPoint y: 109, distance: 20.5
click at [383, 114] on ul "Pendientes Autorizadas" at bounding box center [536, 126] width 943 height 24
click at [932, 79] on span "Cargar facturas" at bounding box center [952, 83] width 73 height 9
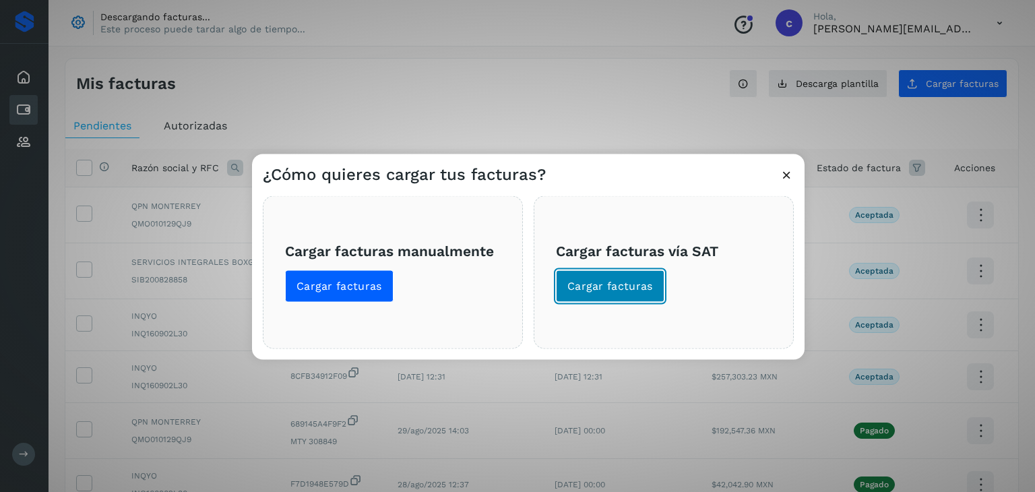
click at [578, 281] on span "Cargar facturas" at bounding box center [611, 286] width 86 height 15
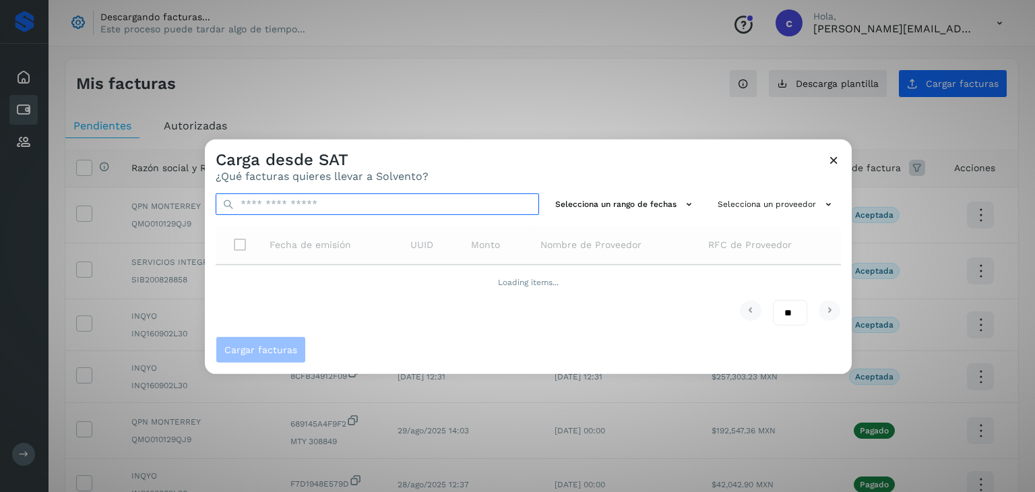
click at [334, 213] on input "text" at bounding box center [378, 204] width 324 height 22
paste input "**********"
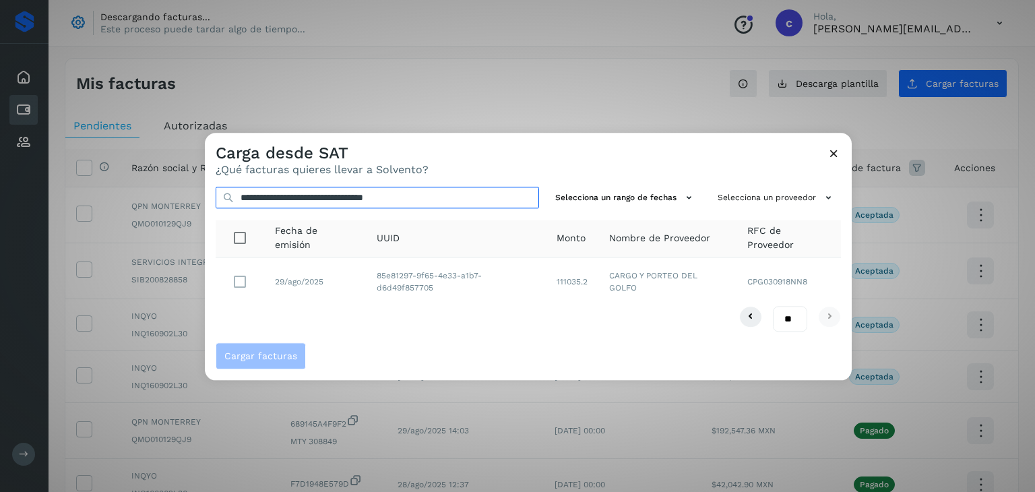
type input "**********"
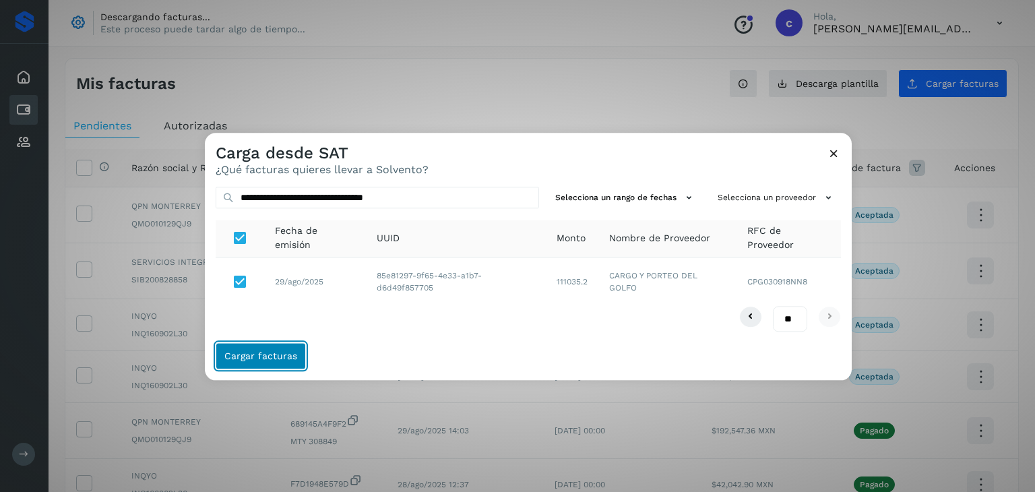
click at [241, 353] on span "Cargar facturas" at bounding box center [260, 356] width 73 height 9
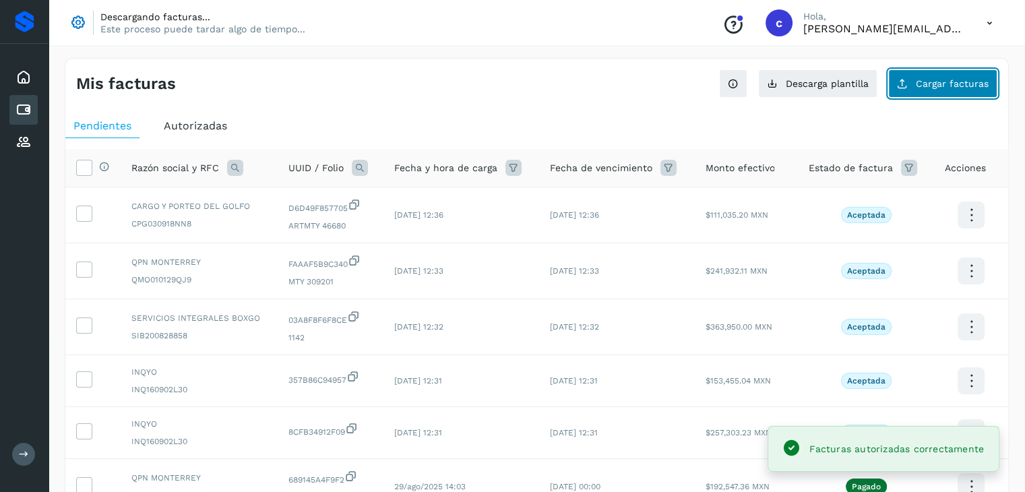
click at [933, 90] on button "Cargar facturas" at bounding box center [942, 83] width 109 height 28
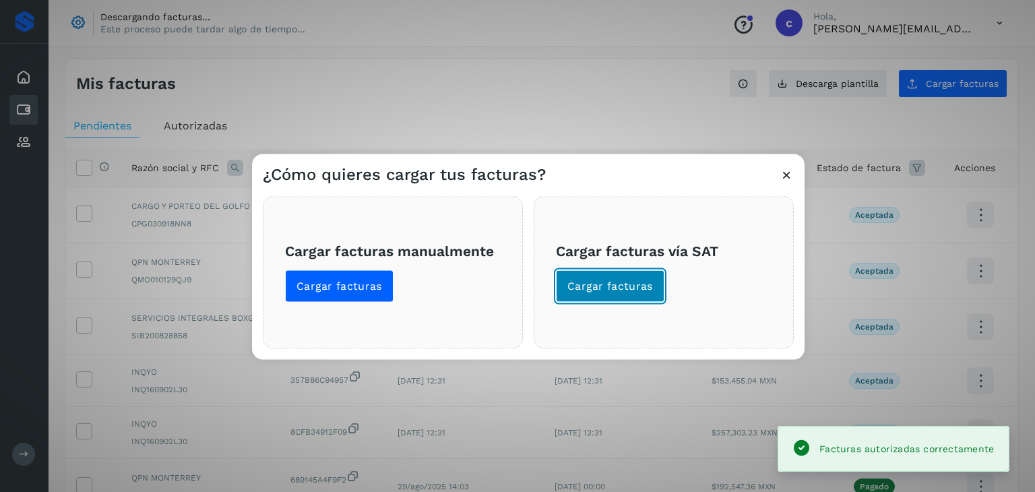
click at [566, 280] on button "Cargar facturas" at bounding box center [610, 286] width 109 height 32
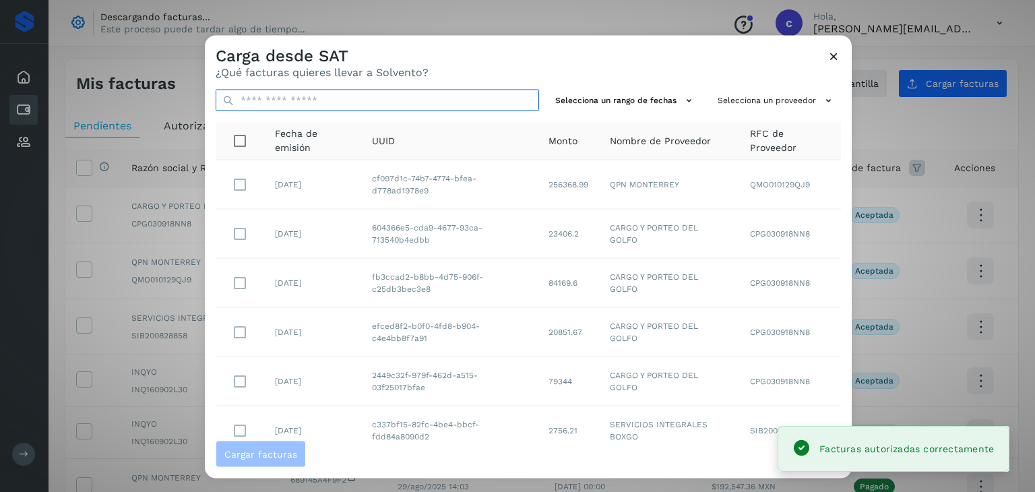
click at [318, 100] on input "text" at bounding box center [378, 101] width 324 height 22
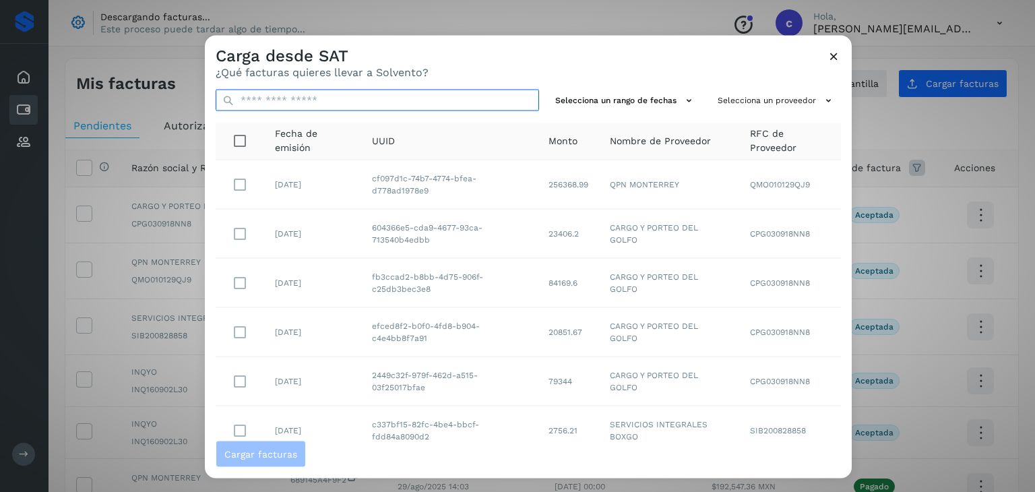
paste input "**********"
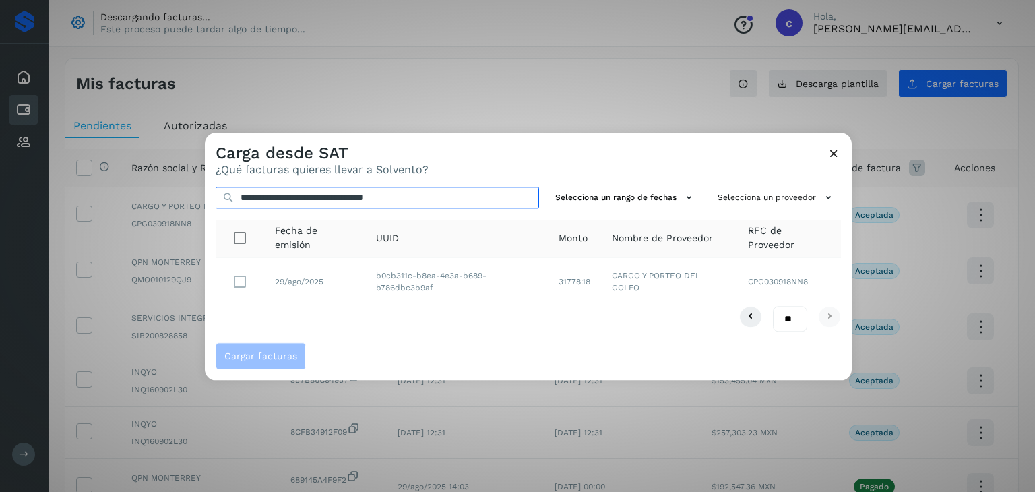
type input "**********"
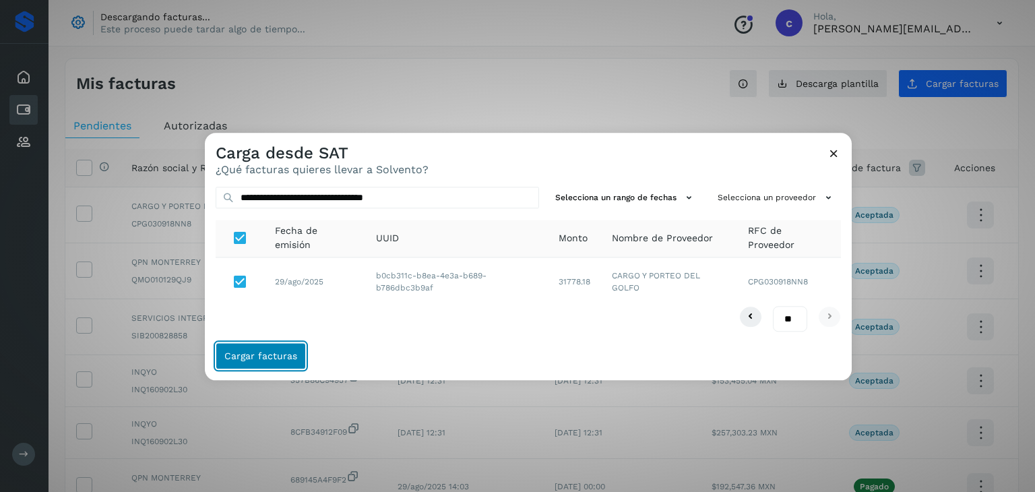
click at [264, 358] on span "Cargar facturas" at bounding box center [260, 356] width 73 height 9
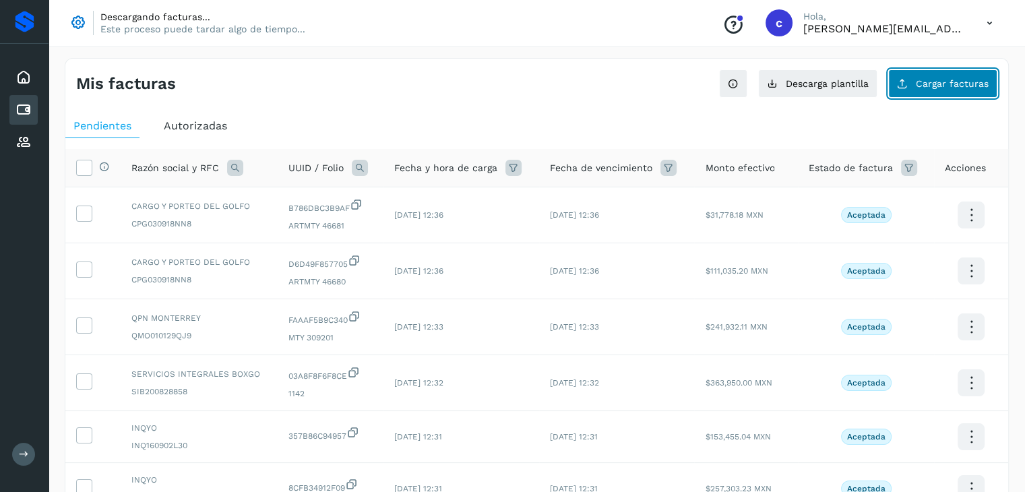
click at [917, 85] on button "Cargar facturas" at bounding box center [942, 83] width 109 height 28
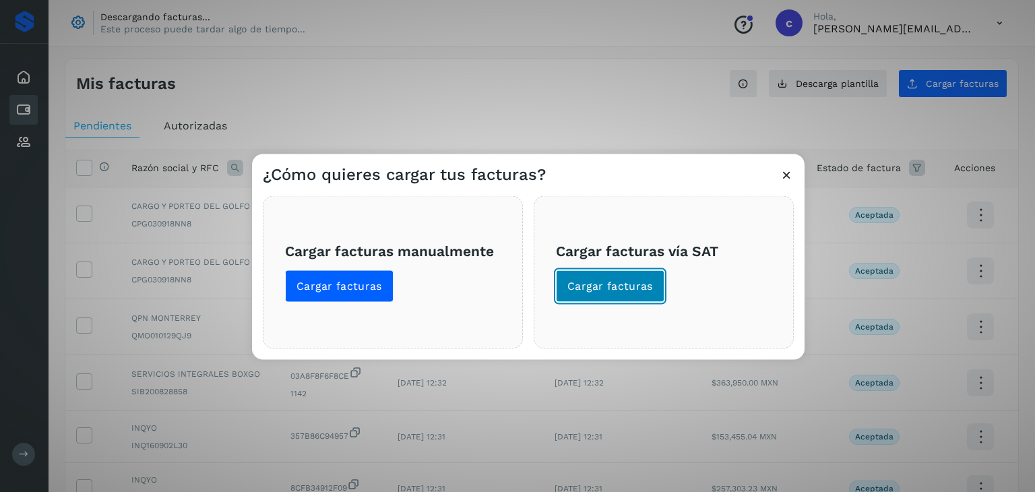
click at [579, 284] on span "Cargar facturas" at bounding box center [611, 286] width 86 height 15
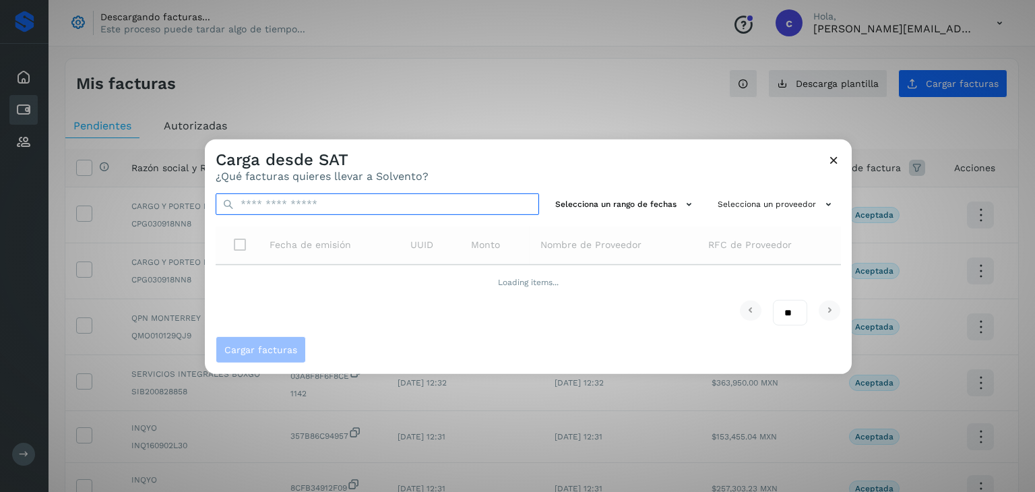
click at [299, 207] on input "text" at bounding box center [378, 204] width 324 height 22
paste input "**********"
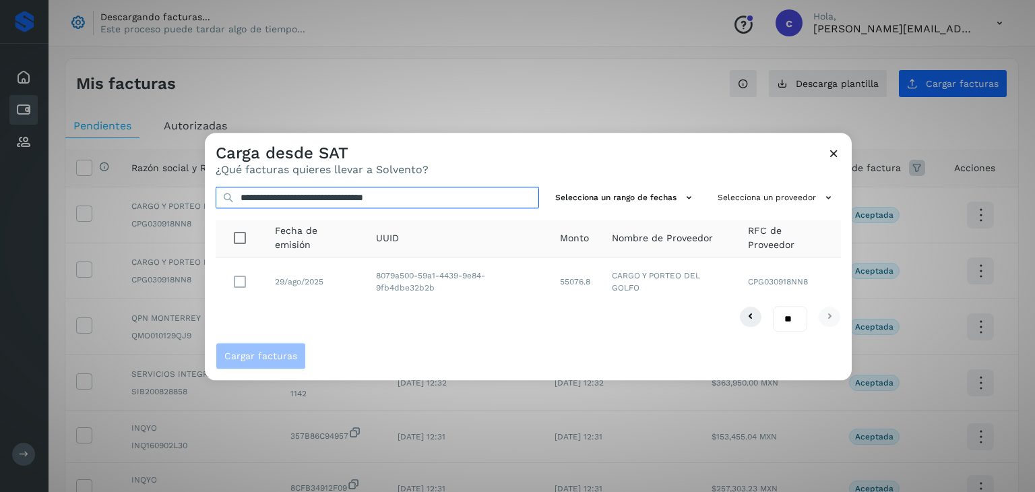
type input "**********"
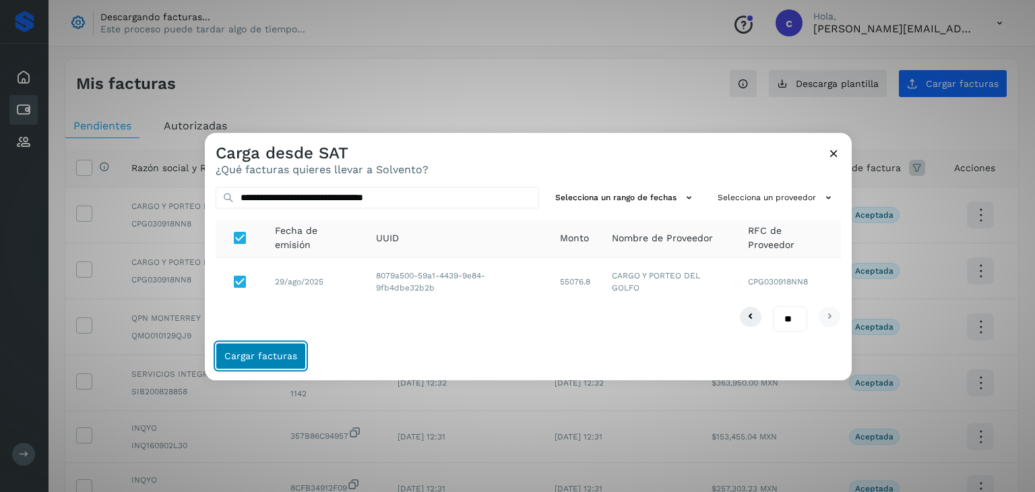
click at [246, 352] on span "Cargar facturas" at bounding box center [260, 356] width 73 height 9
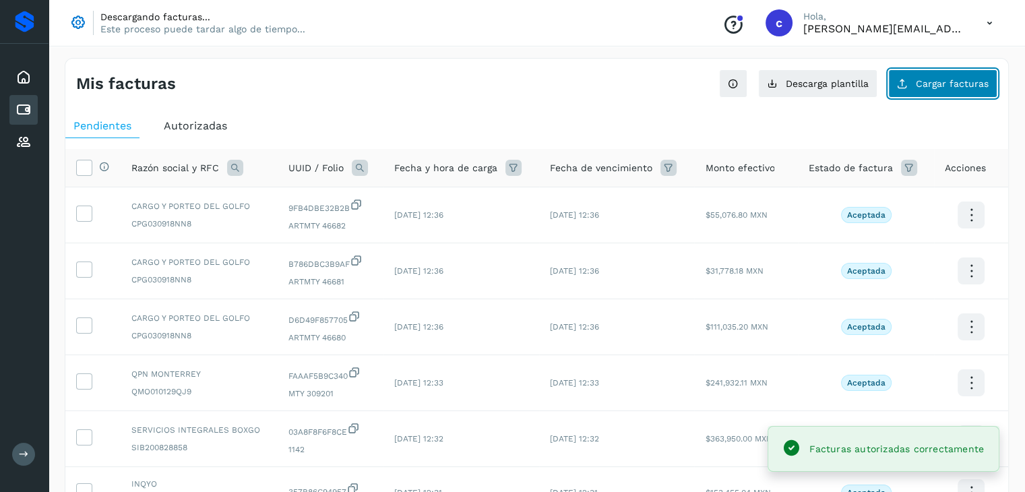
click at [929, 82] on span "Cargar facturas" at bounding box center [952, 83] width 73 height 9
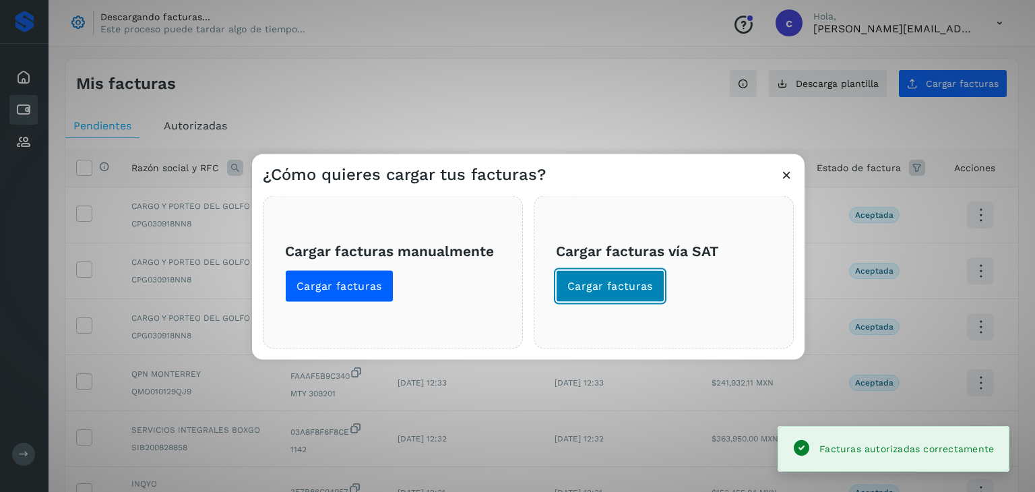
click at [615, 272] on button "Cargar facturas" at bounding box center [610, 286] width 109 height 32
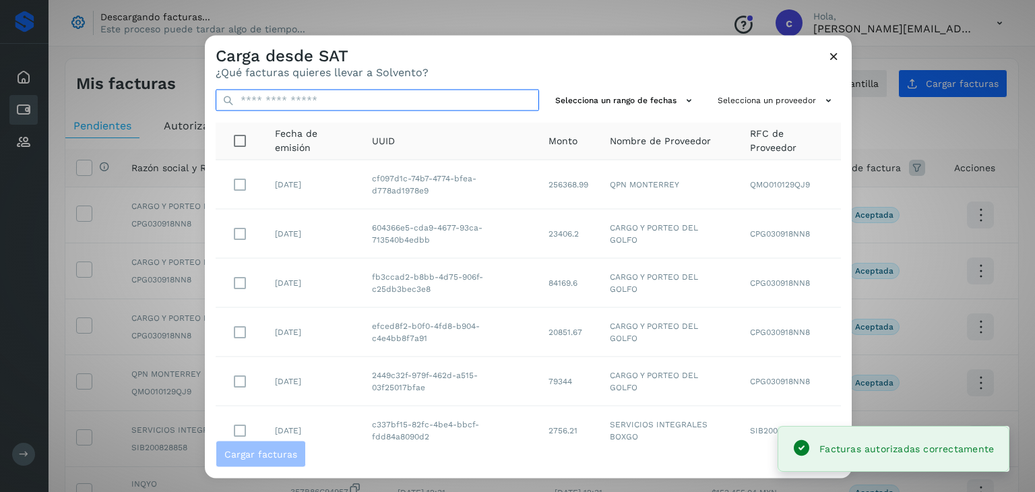
click at [365, 95] on input "text" at bounding box center [378, 101] width 324 height 22
paste input "**********"
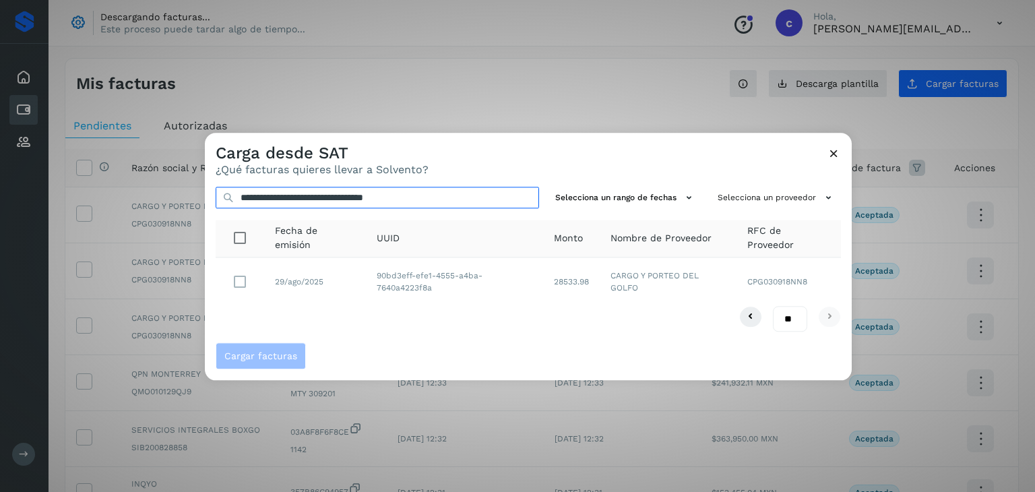
type input "**********"
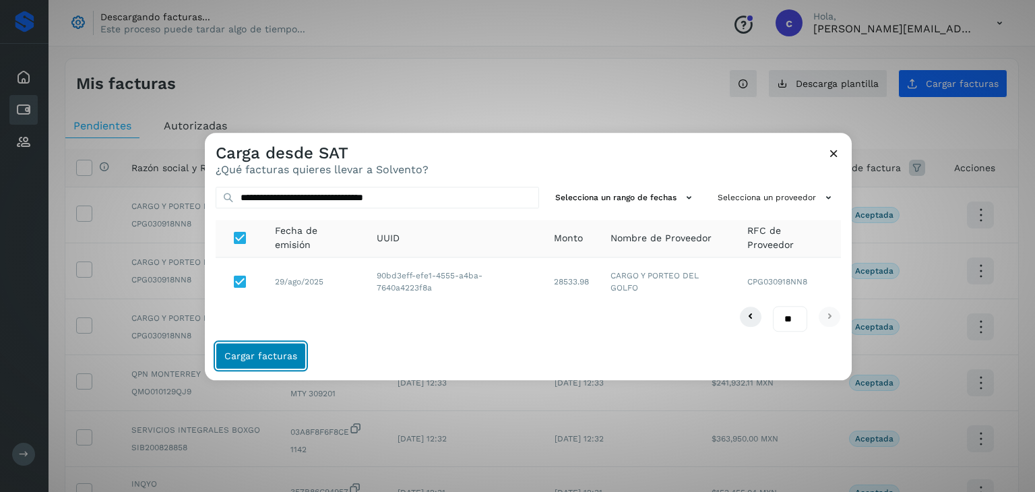
click at [248, 346] on button "Cargar facturas" at bounding box center [261, 356] width 90 height 27
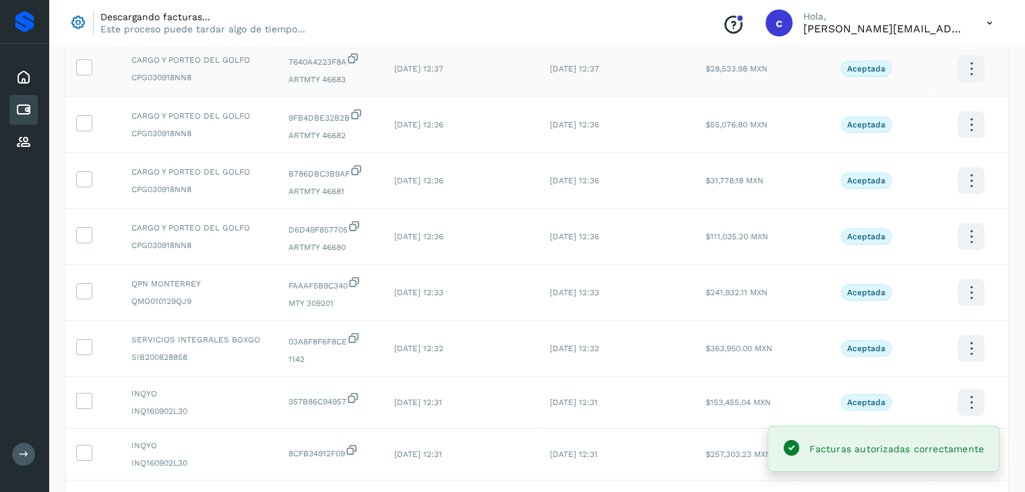
scroll to position [67, 0]
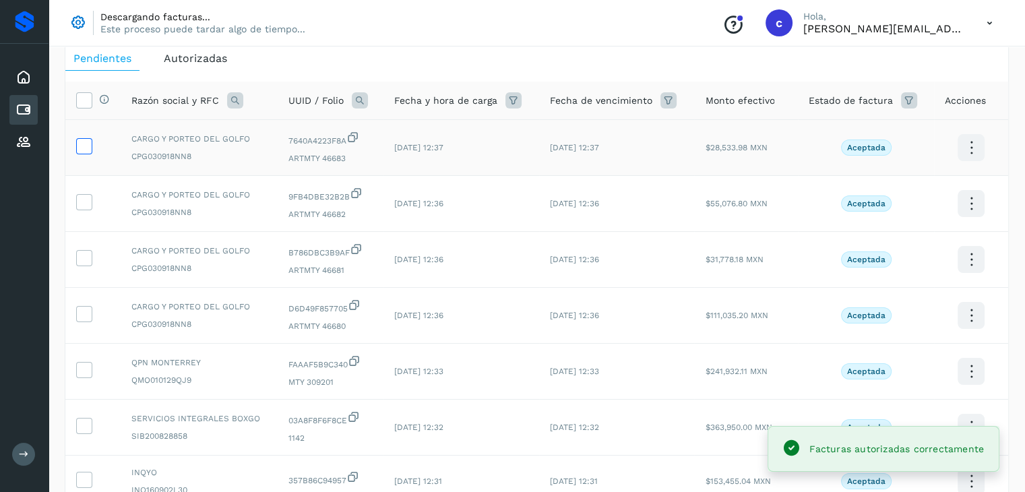
click at [82, 143] on icon at bounding box center [84, 145] width 14 height 14
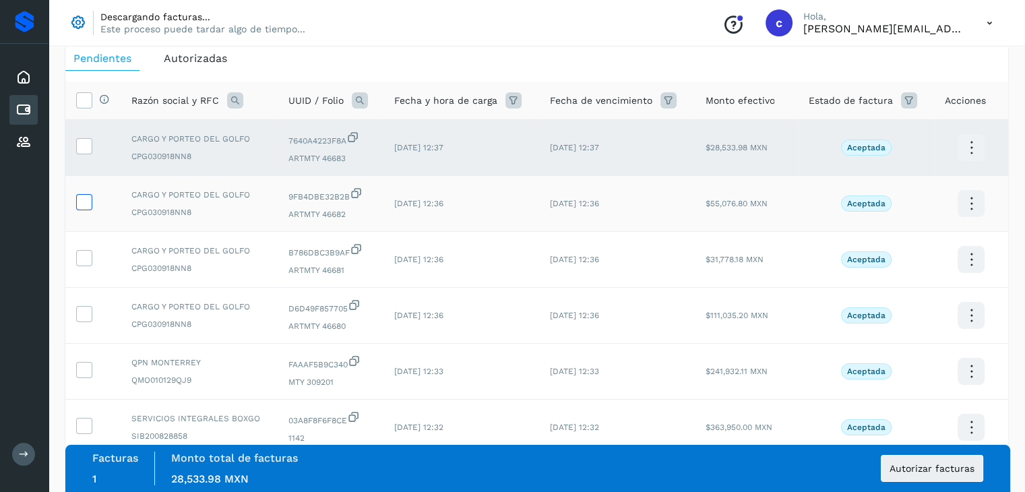
click at [78, 208] on icon at bounding box center [84, 201] width 14 height 14
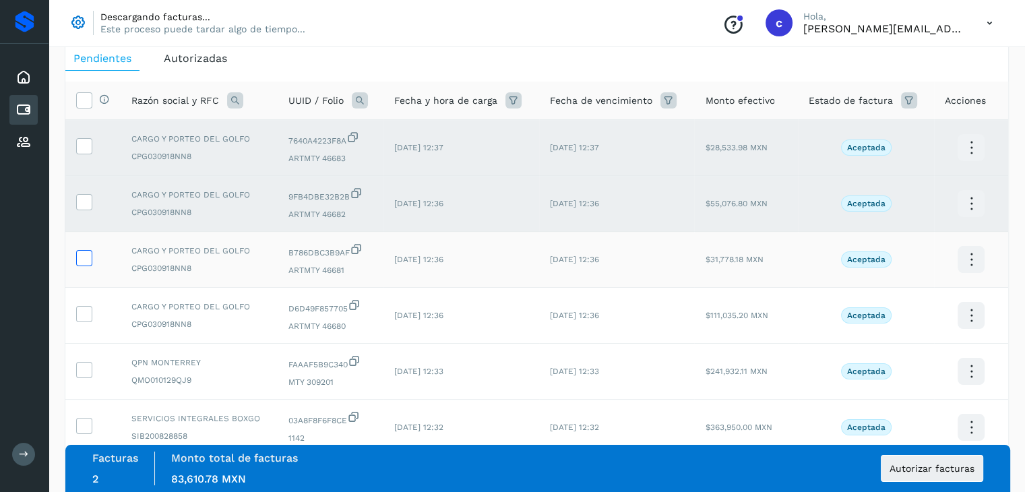
click at [81, 260] on icon at bounding box center [84, 257] width 14 height 14
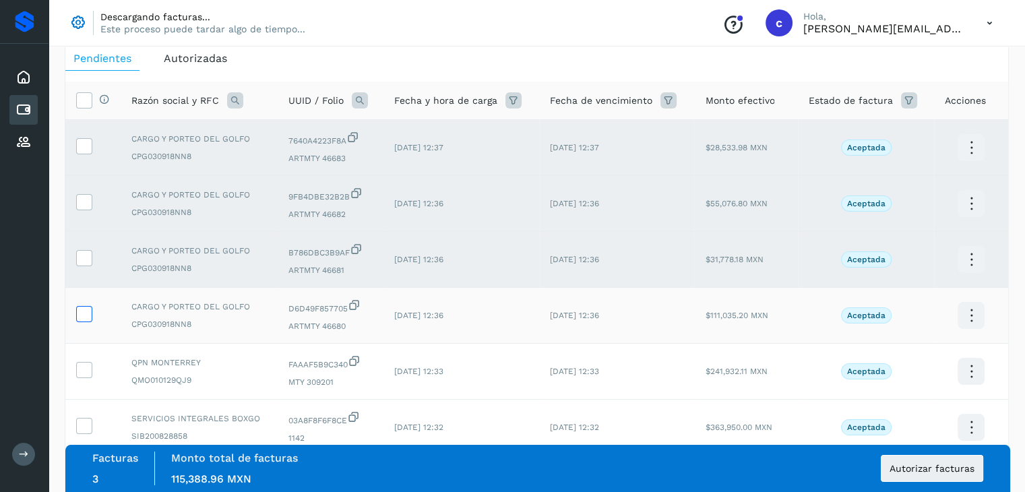
click at [81, 311] on icon at bounding box center [84, 313] width 14 height 14
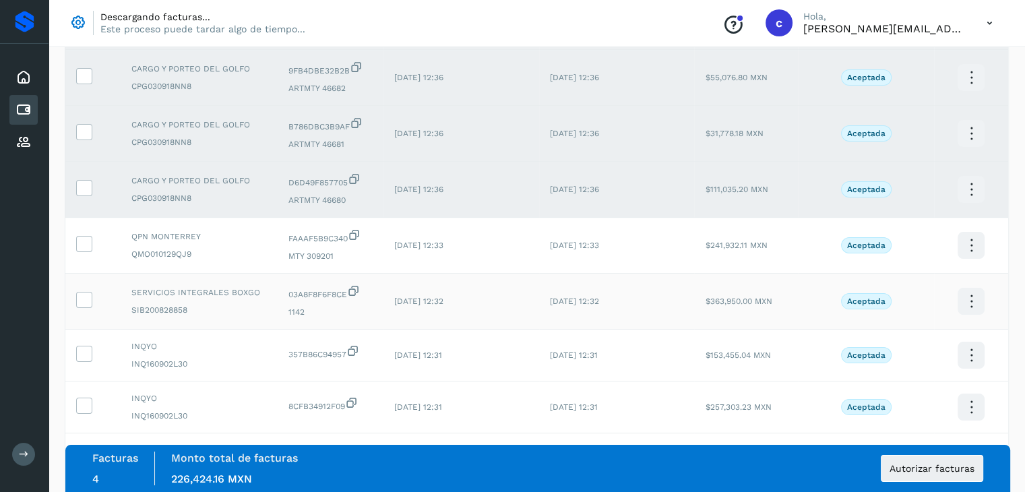
scroll to position [202, 0]
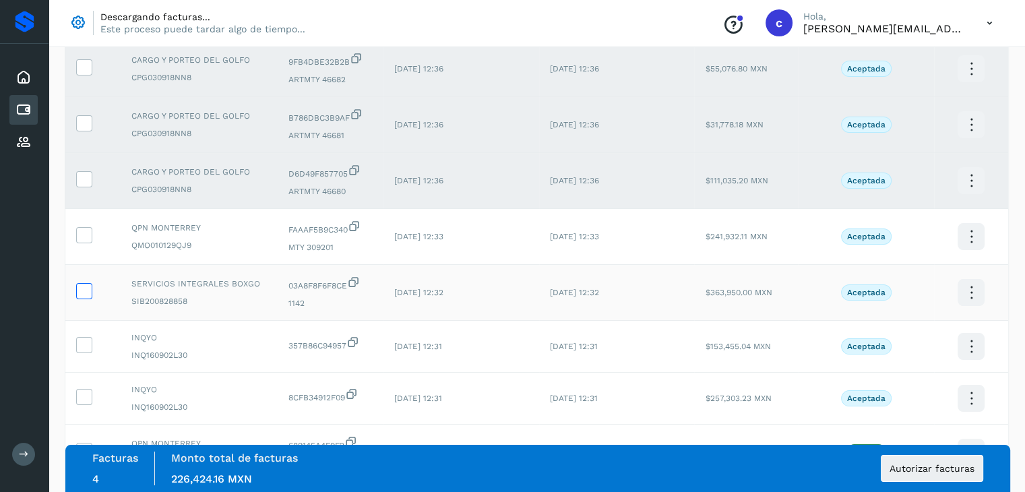
click at [86, 289] on icon at bounding box center [84, 290] width 14 height 14
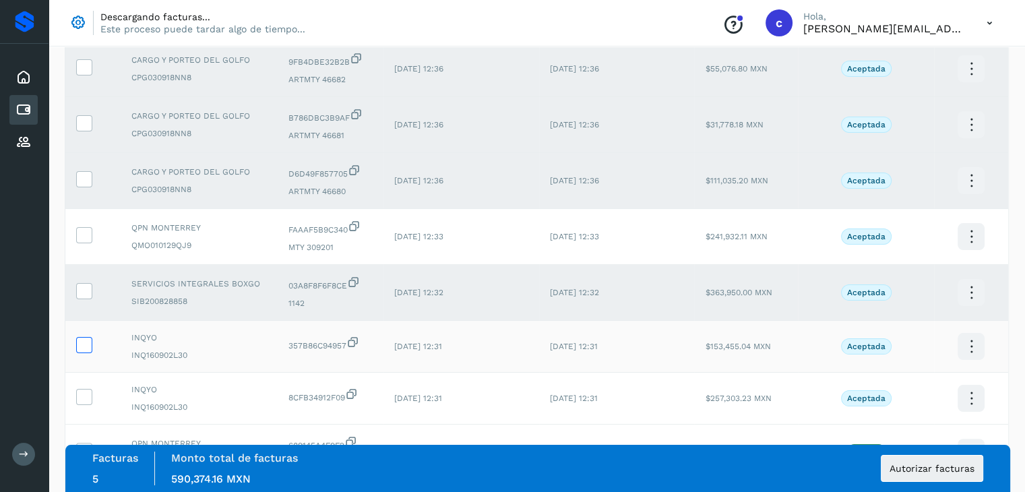
click at [90, 347] on icon at bounding box center [84, 344] width 14 height 14
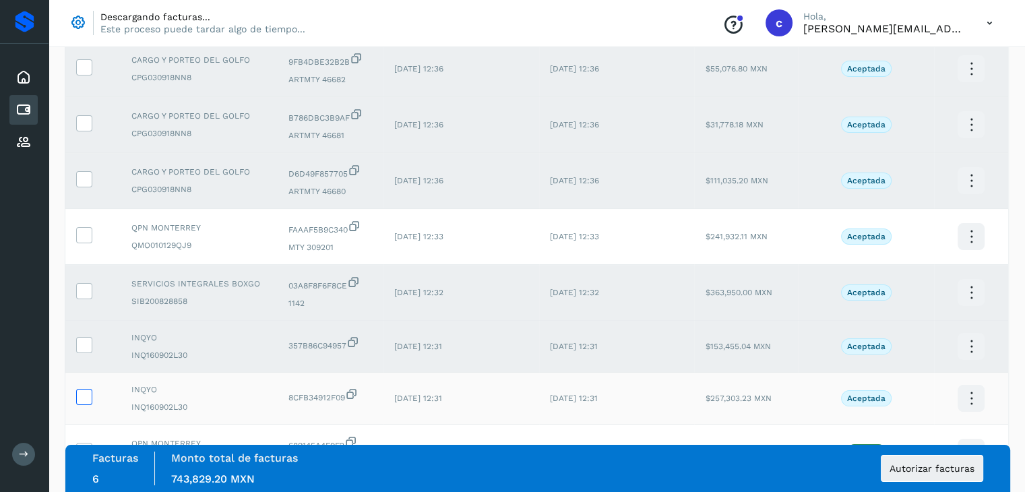
click at [86, 394] on icon at bounding box center [84, 396] width 14 height 14
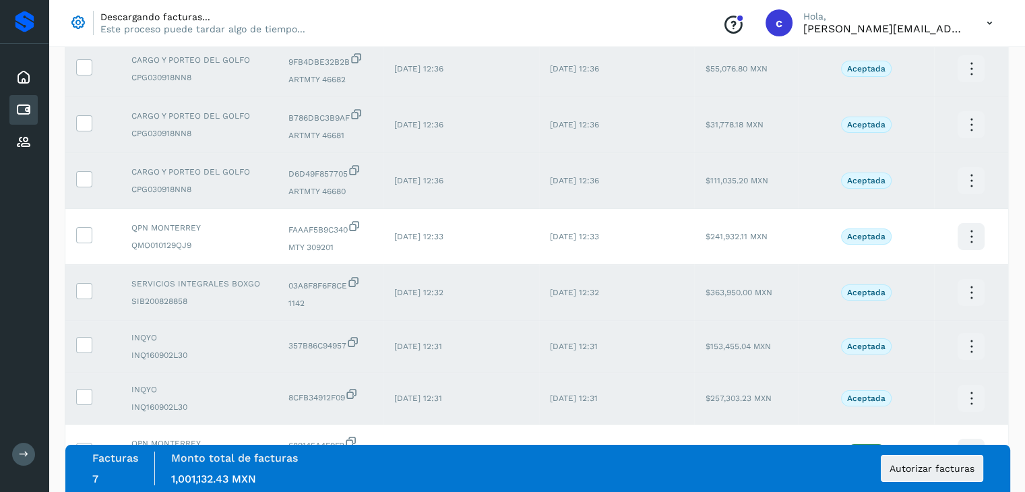
scroll to position [135, 0]
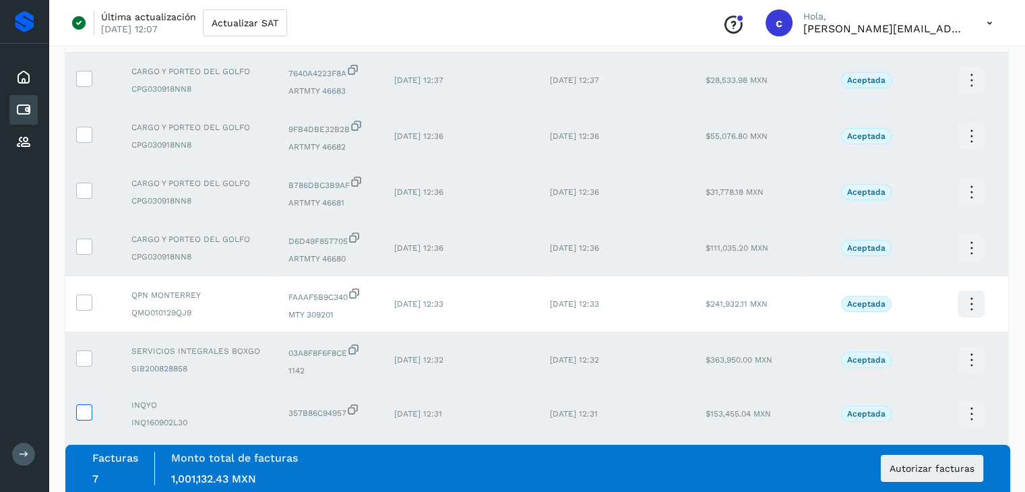
click at [82, 408] on icon at bounding box center [84, 411] width 14 height 14
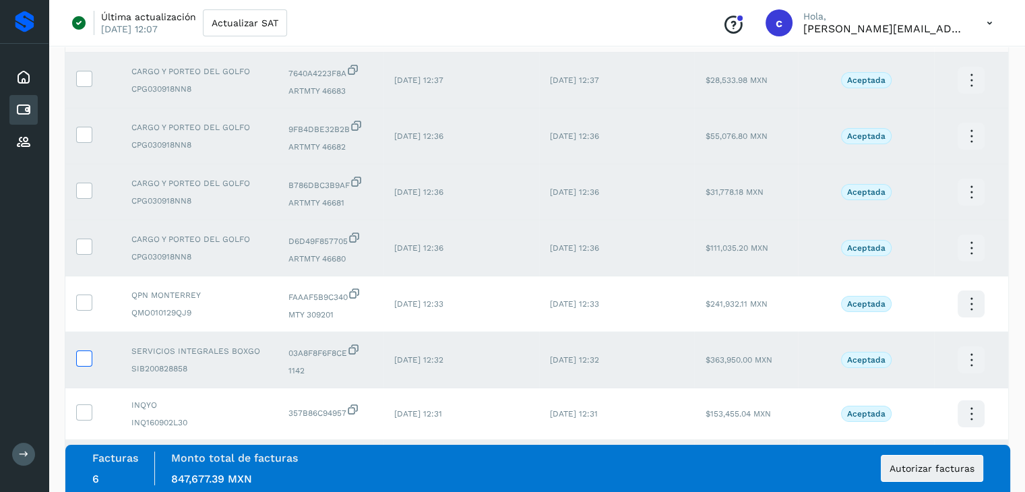
click at [77, 365] on icon at bounding box center [84, 358] width 14 height 14
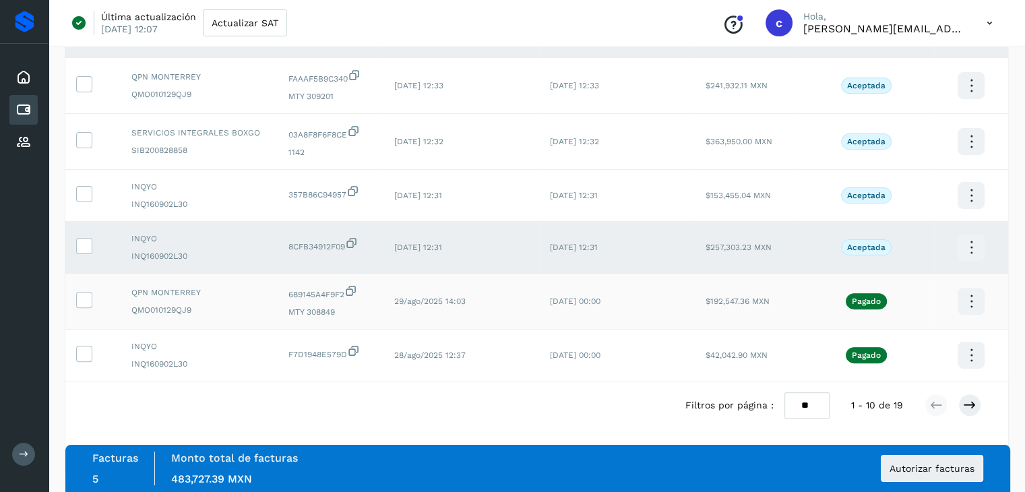
scroll to position [357, 0]
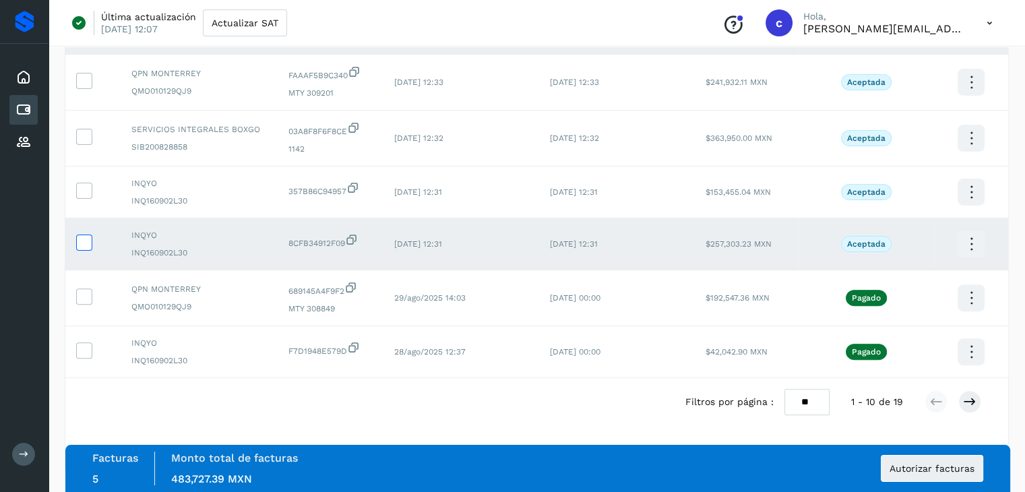
click at [83, 240] on icon at bounding box center [84, 242] width 14 height 14
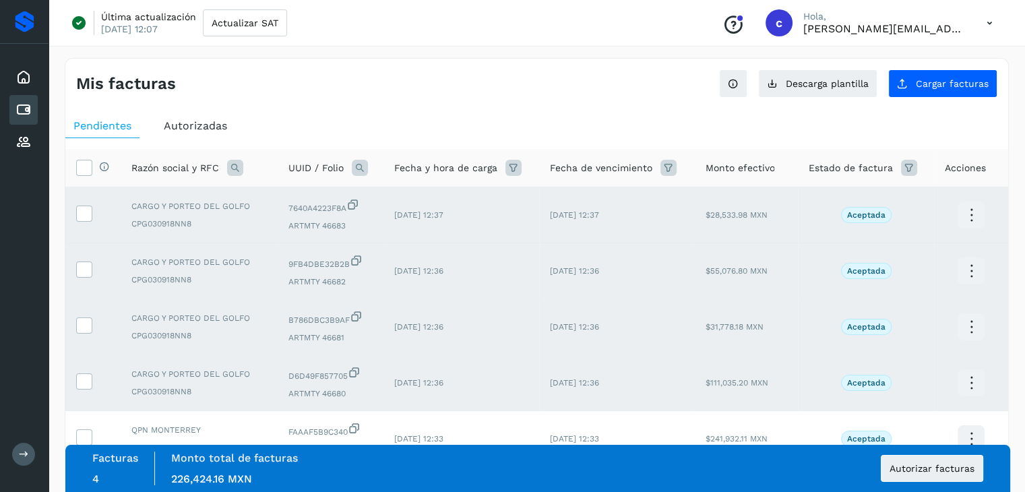
scroll to position [0, 0]
click at [961, 85] on span "Cargar facturas" at bounding box center [952, 83] width 73 height 9
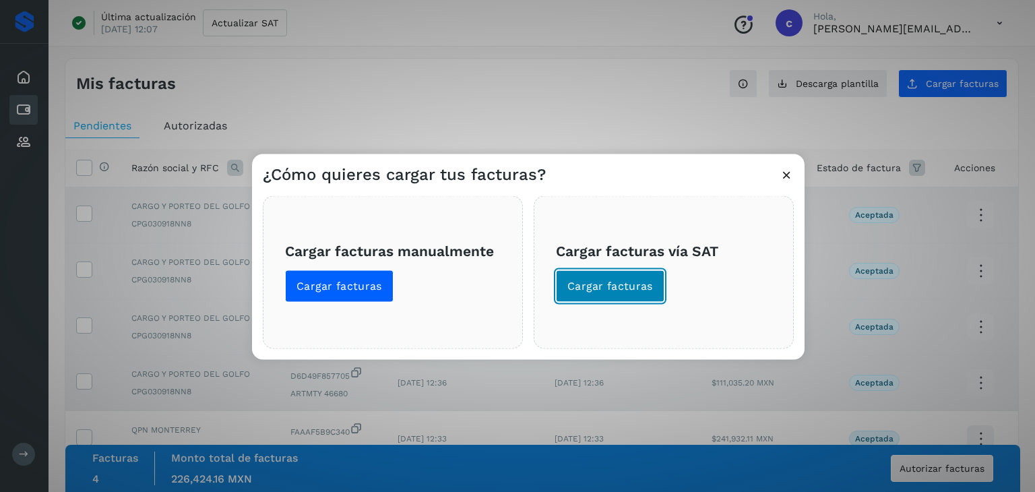
click at [644, 284] on span "Cargar facturas" at bounding box center [611, 286] width 86 height 15
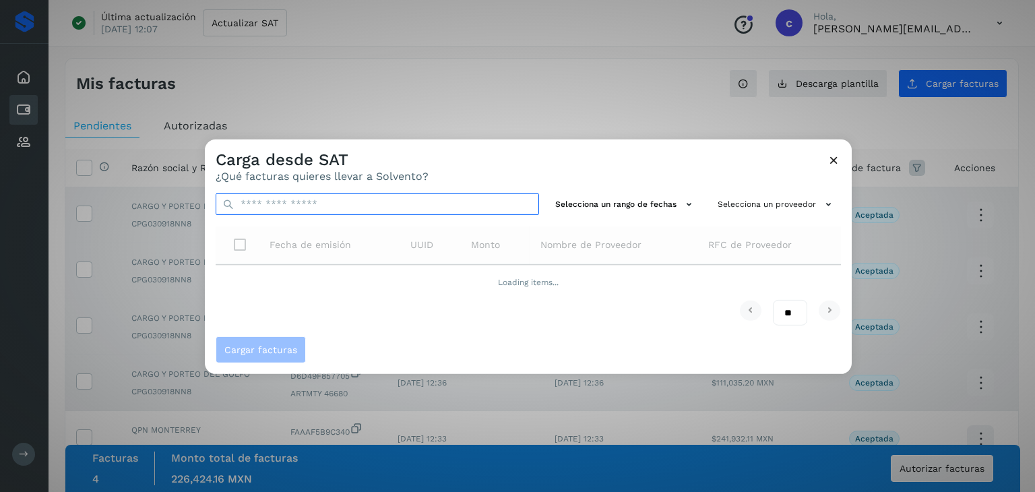
click at [428, 207] on input "text" at bounding box center [378, 204] width 324 height 22
paste input "**********"
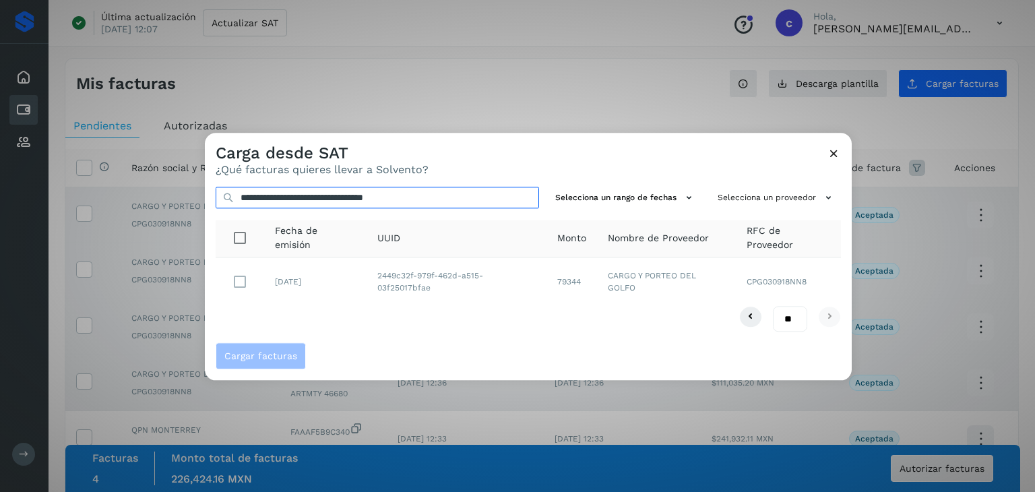
type input "**********"
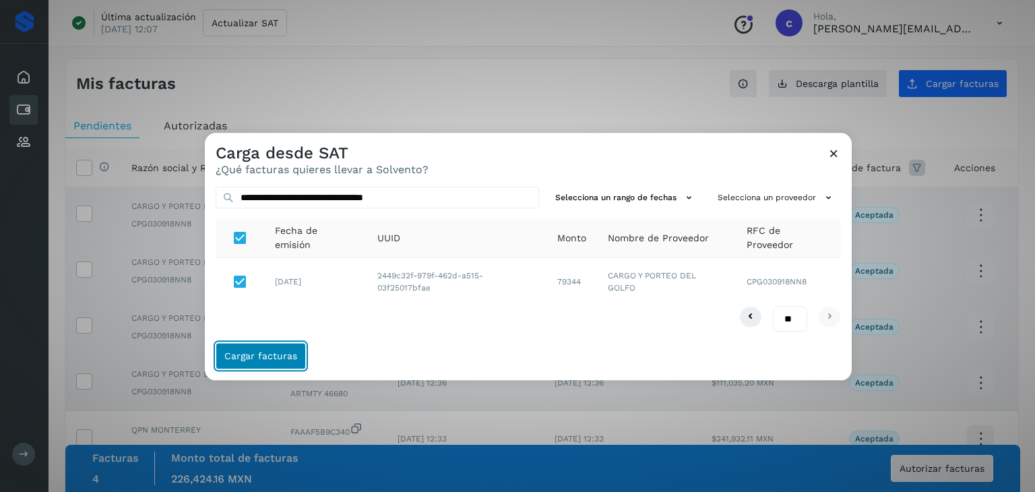
click at [245, 349] on button "Cargar facturas" at bounding box center [261, 356] width 90 height 27
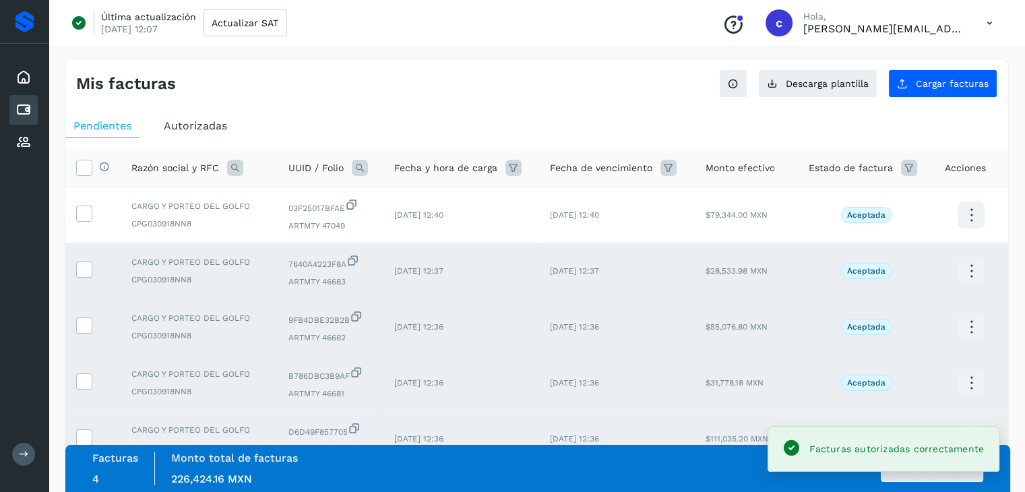
click at [303, 118] on ul "Pendientes Autorizadas" at bounding box center [536, 126] width 943 height 24
click at [82, 167] on icon at bounding box center [84, 167] width 14 height 14
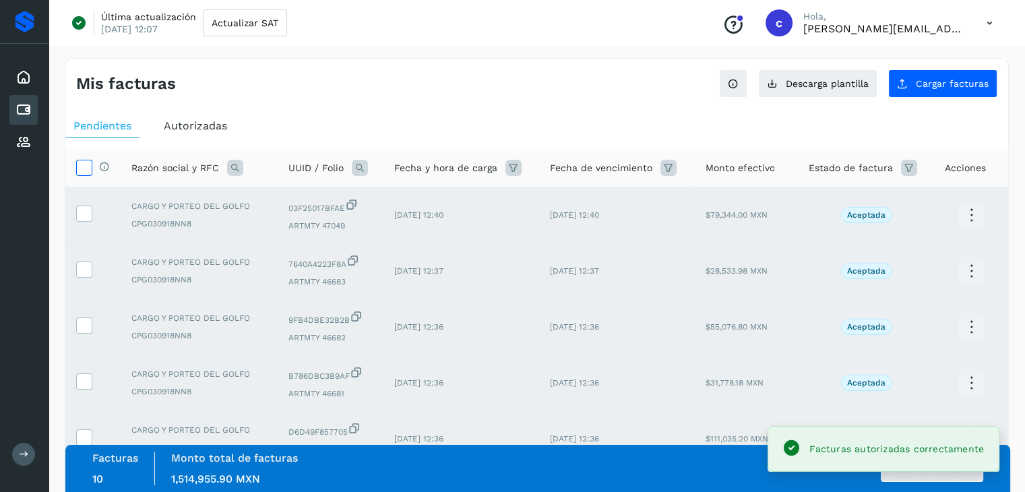
click at [82, 167] on icon at bounding box center [84, 167] width 14 height 14
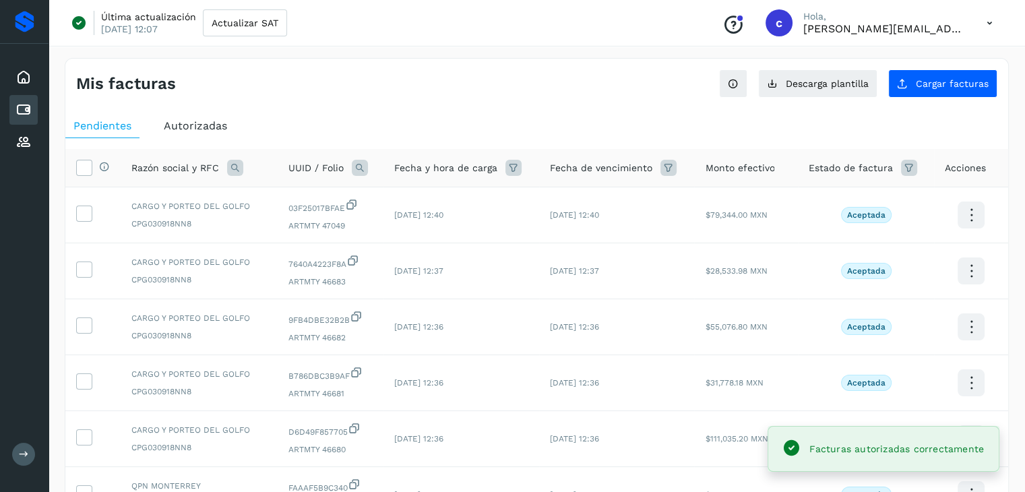
click at [283, 120] on ul "Pendientes Autorizadas" at bounding box center [536, 126] width 943 height 24
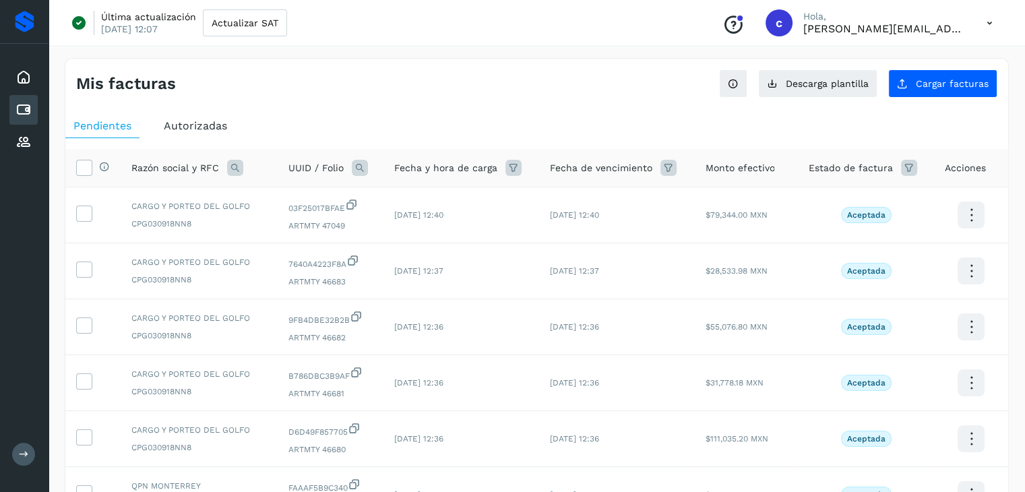
scroll to position [67, 0]
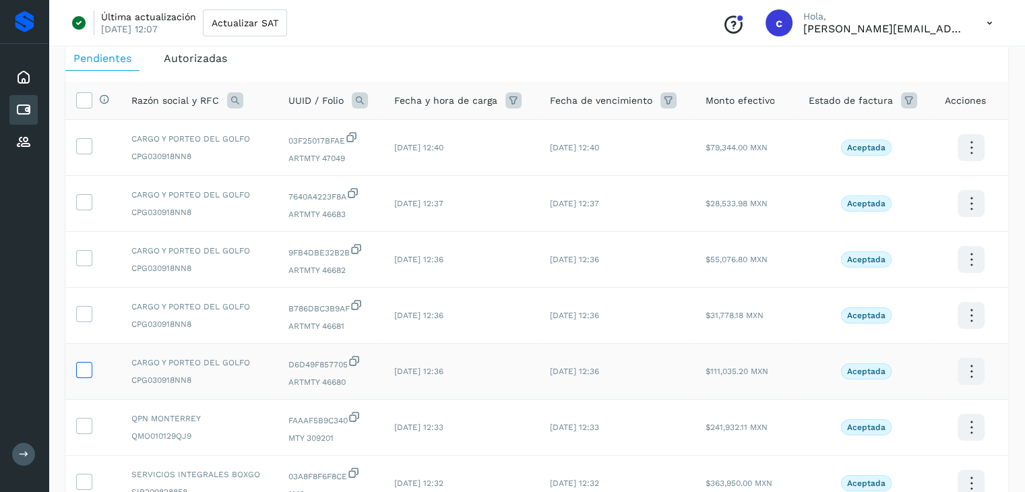
click at [86, 372] on icon at bounding box center [84, 369] width 14 height 14
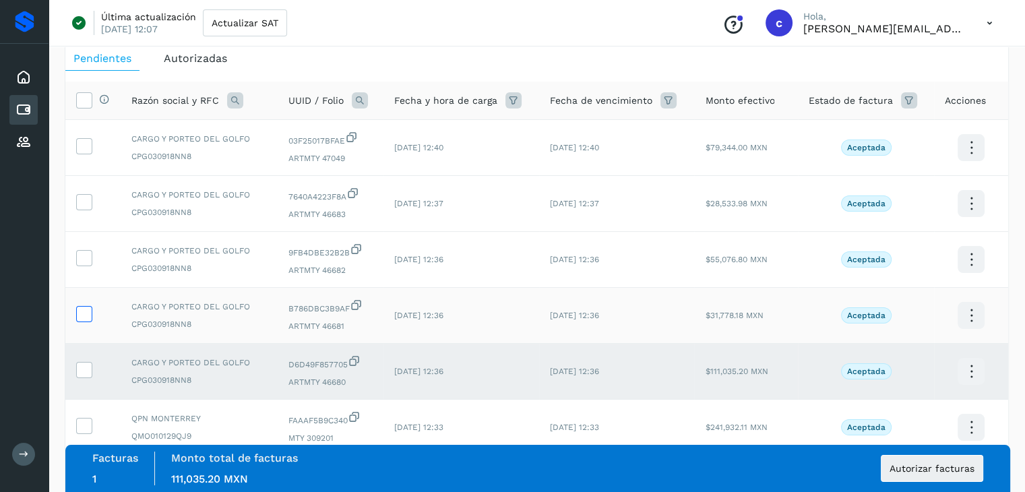
click at [81, 318] on icon at bounding box center [84, 313] width 14 height 14
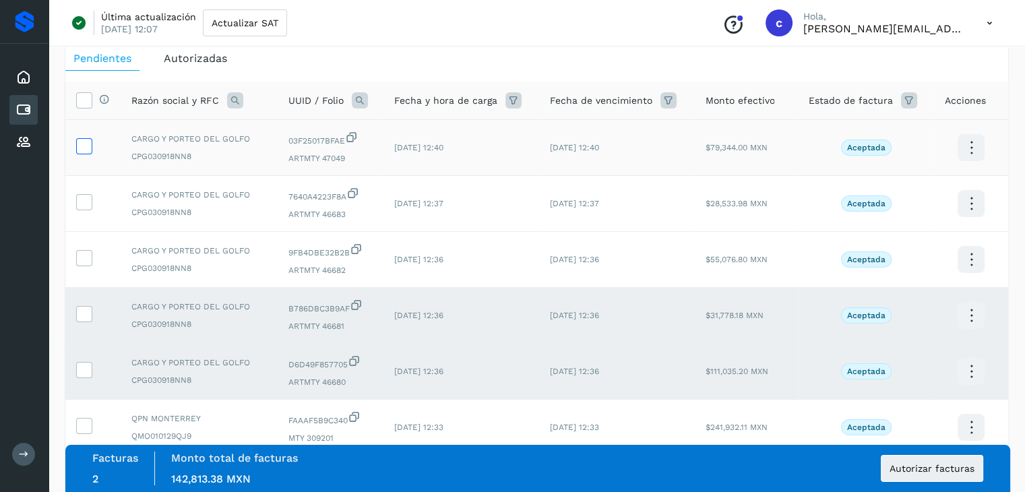
click at [88, 143] on icon at bounding box center [84, 145] width 14 height 14
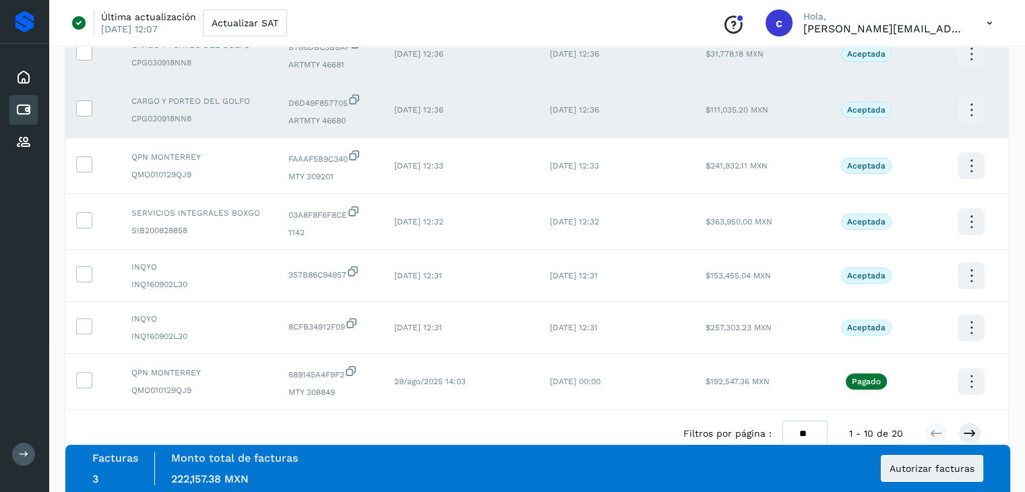
scroll to position [337, 0]
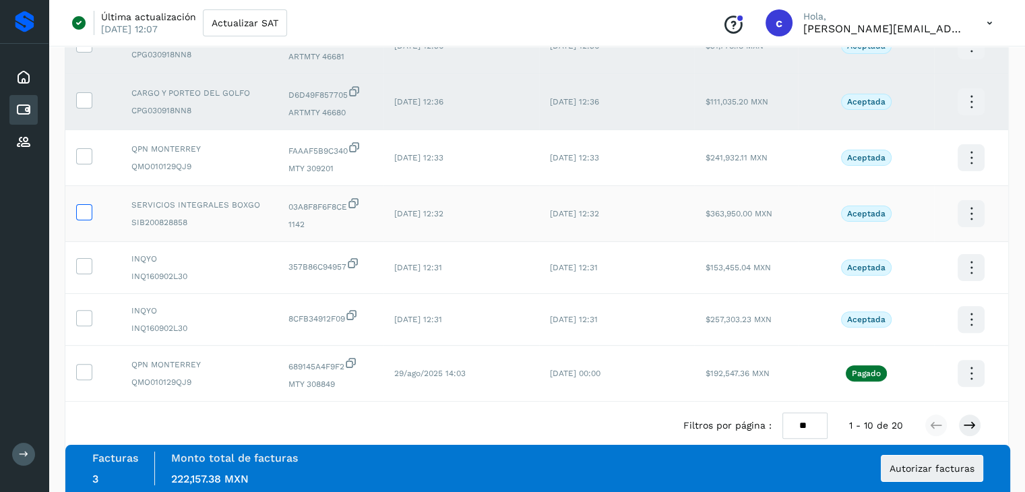
click at [83, 212] on icon at bounding box center [84, 211] width 14 height 14
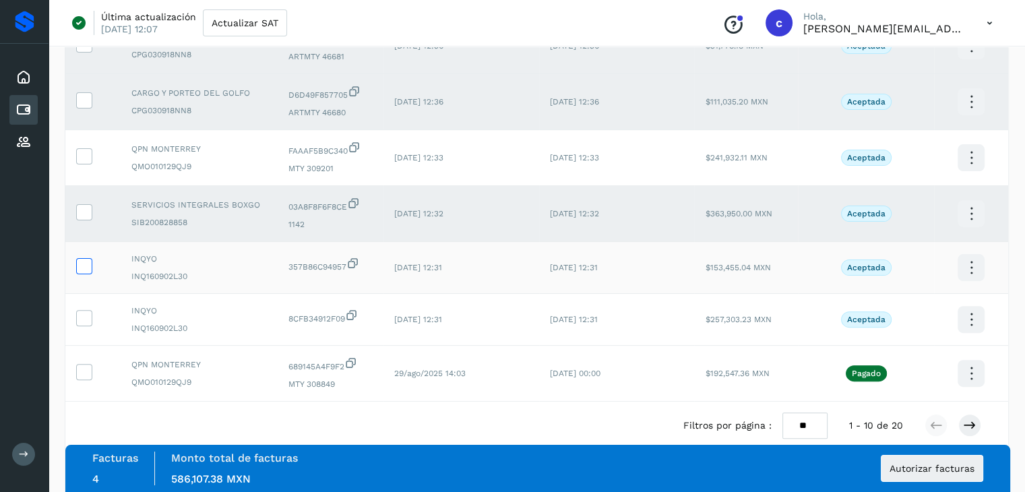
click at [81, 266] on icon at bounding box center [84, 265] width 14 height 14
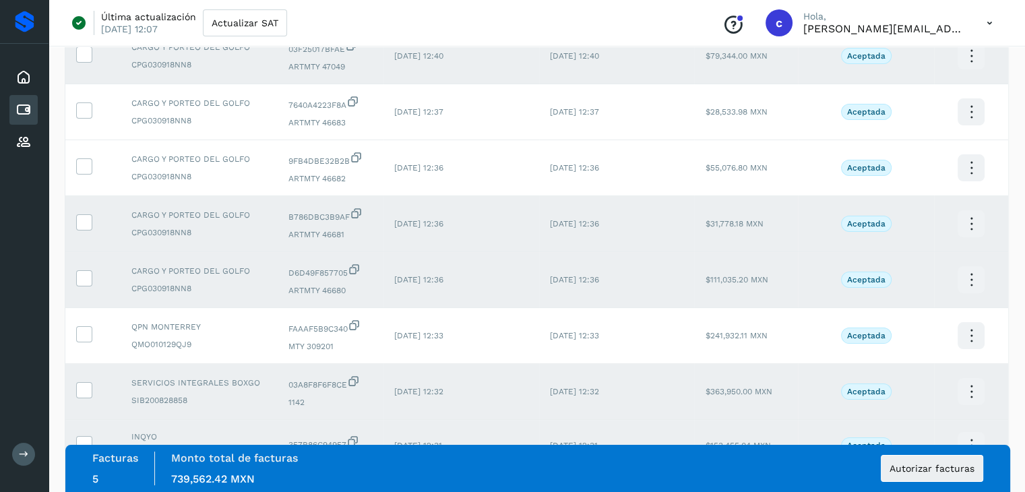
scroll to position [361, 0]
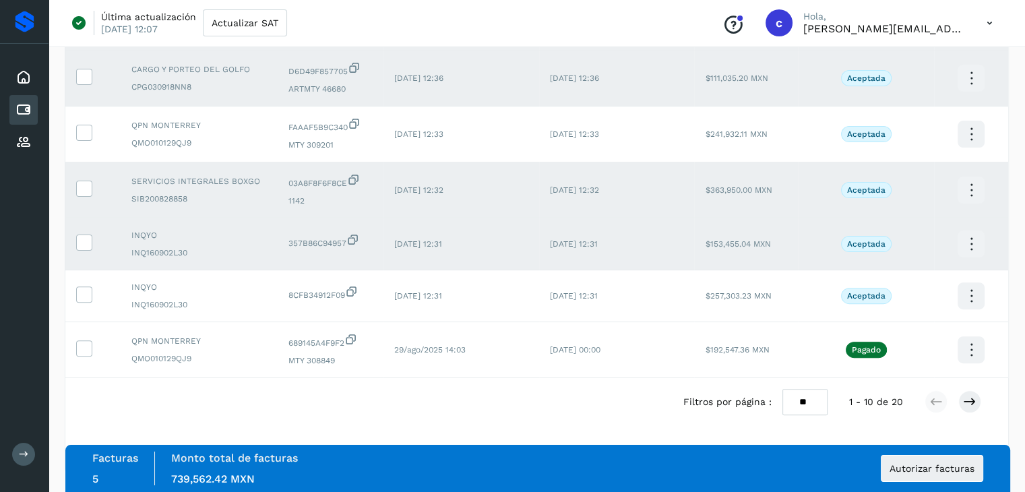
drag, startPoint x: 815, startPoint y: 399, endPoint x: 712, endPoint y: 408, distance: 103.5
click at [711, 408] on div "Filtros por página : ** ** **" at bounding box center [756, 402] width 144 height 26
select select "**"
click at [783, 389] on select "** ** **" at bounding box center [805, 402] width 45 height 26
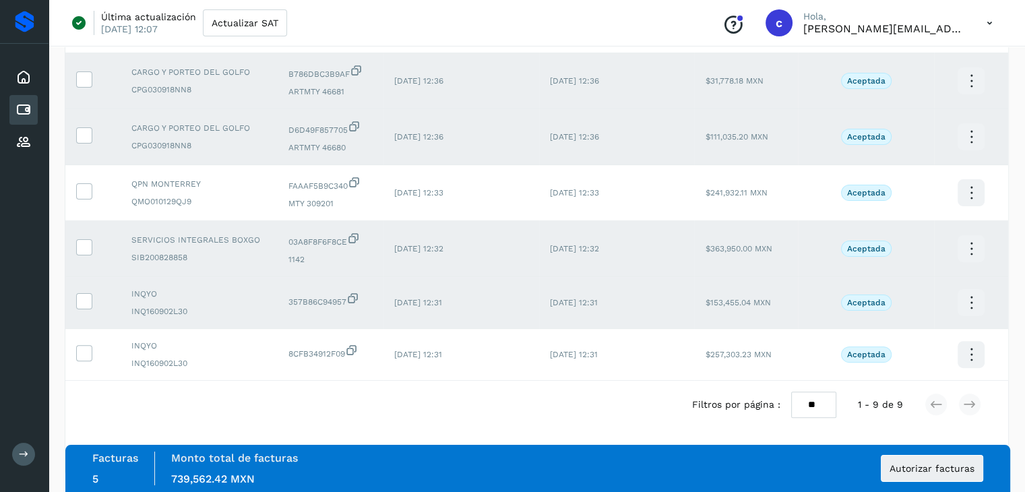
scroll to position [305, 0]
click at [83, 351] on icon at bounding box center [84, 349] width 14 height 14
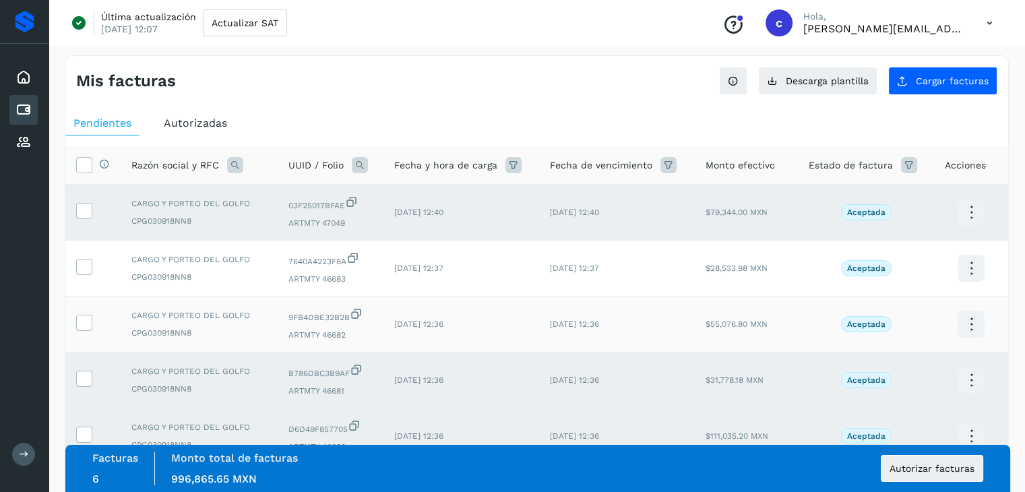
scroll to position [0, 0]
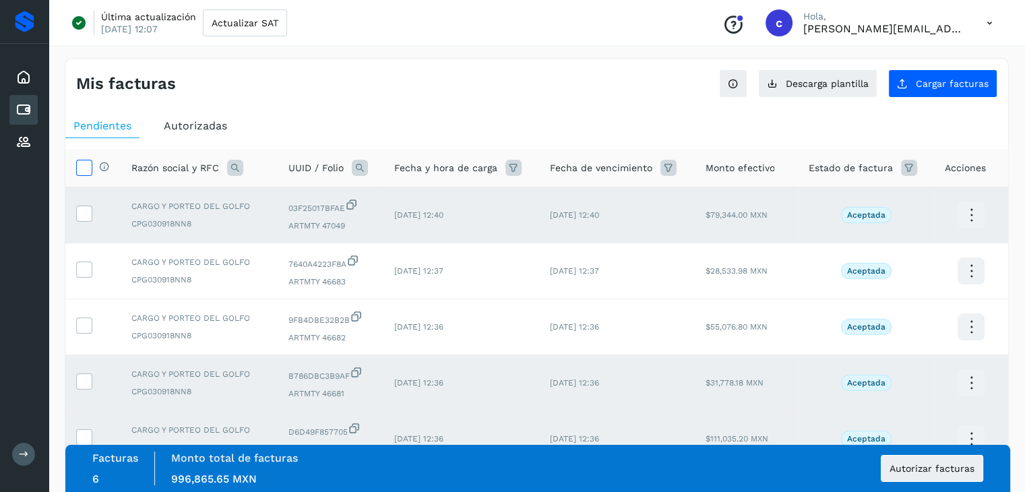
click at [85, 167] on icon at bounding box center [84, 167] width 14 height 14
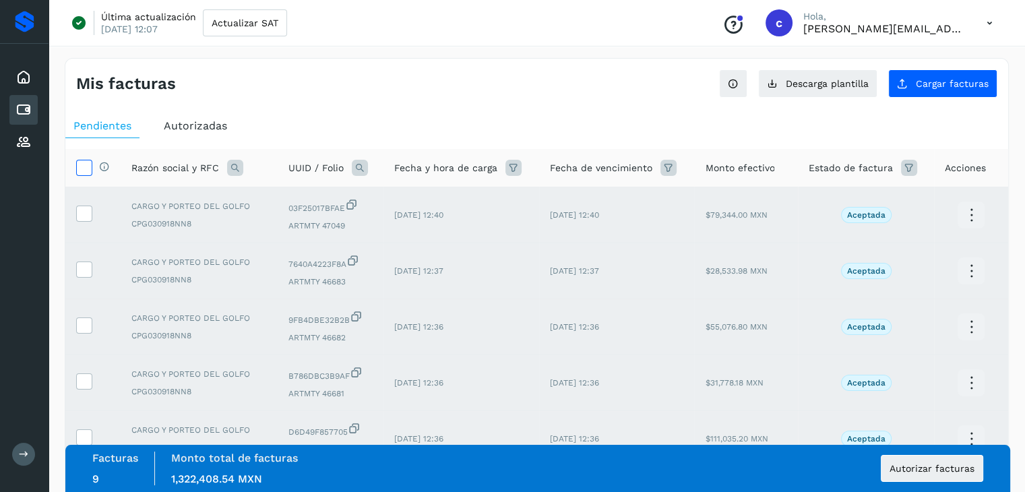
click at [85, 167] on icon at bounding box center [84, 167] width 14 height 14
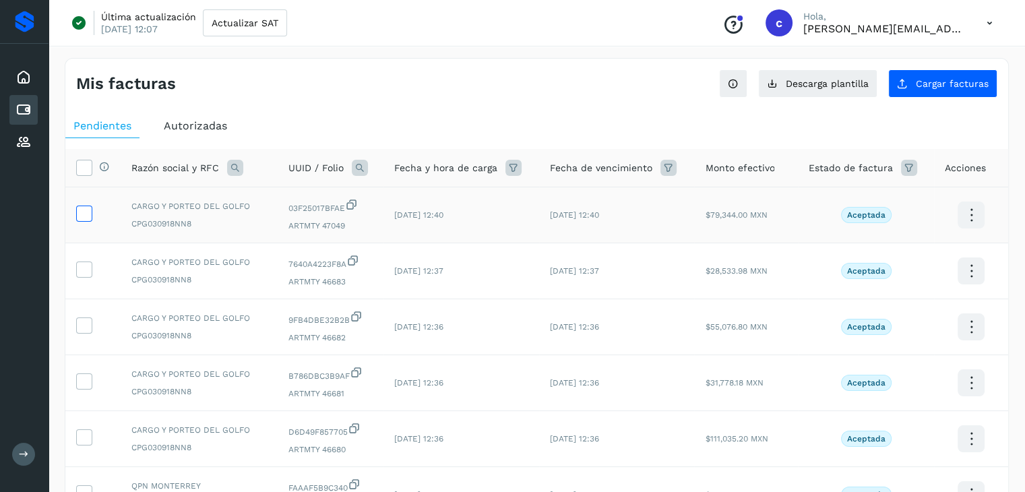
click at [86, 214] on icon at bounding box center [84, 213] width 14 height 14
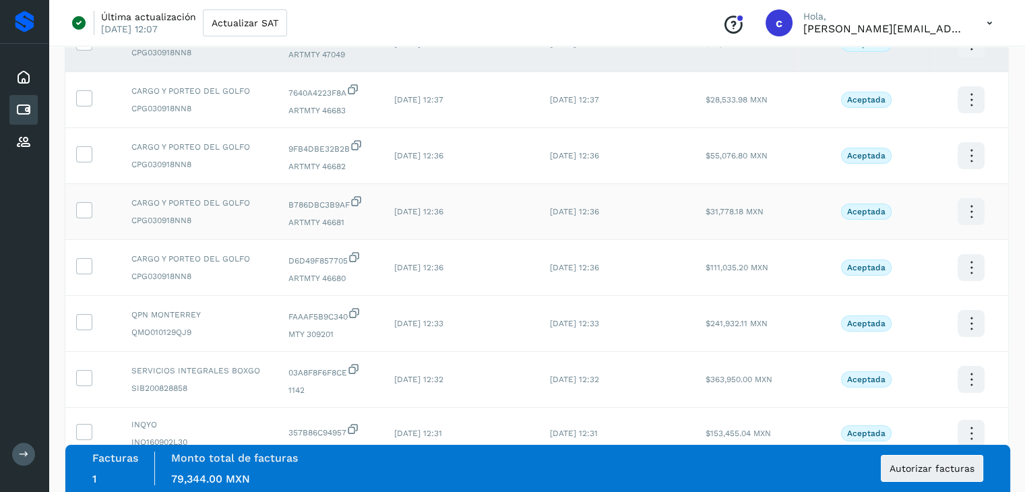
scroll to position [202, 0]
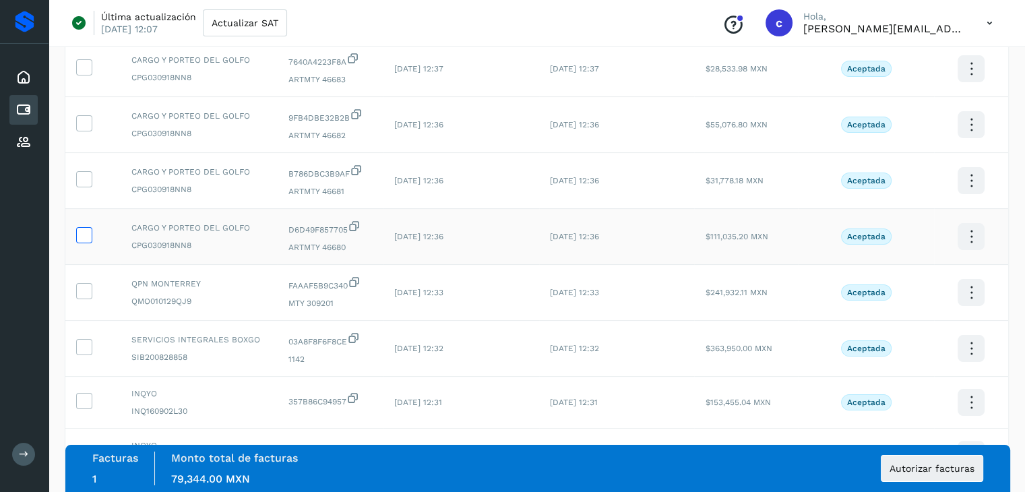
click at [82, 241] on span at bounding box center [84, 237] width 14 height 9
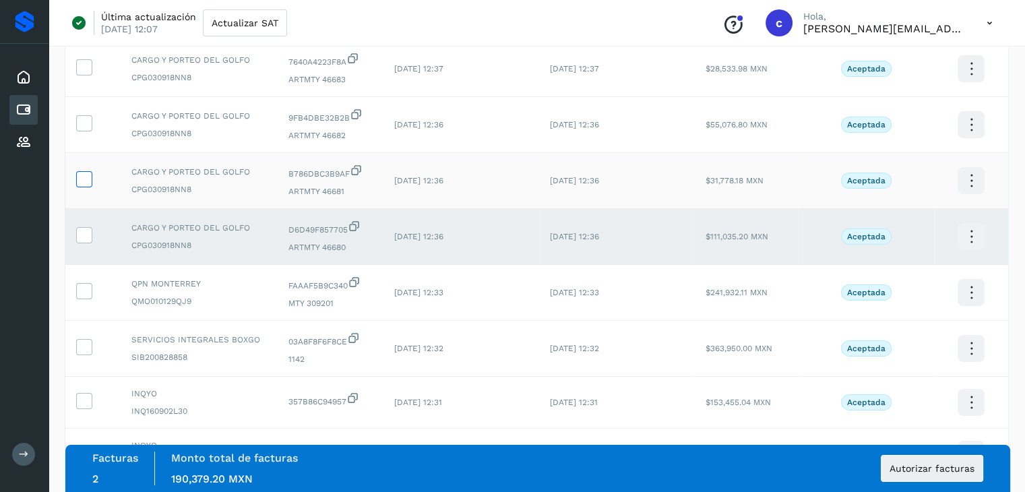
click at [80, 179] on icon at bounding box center [84, 178] width 14 height 14
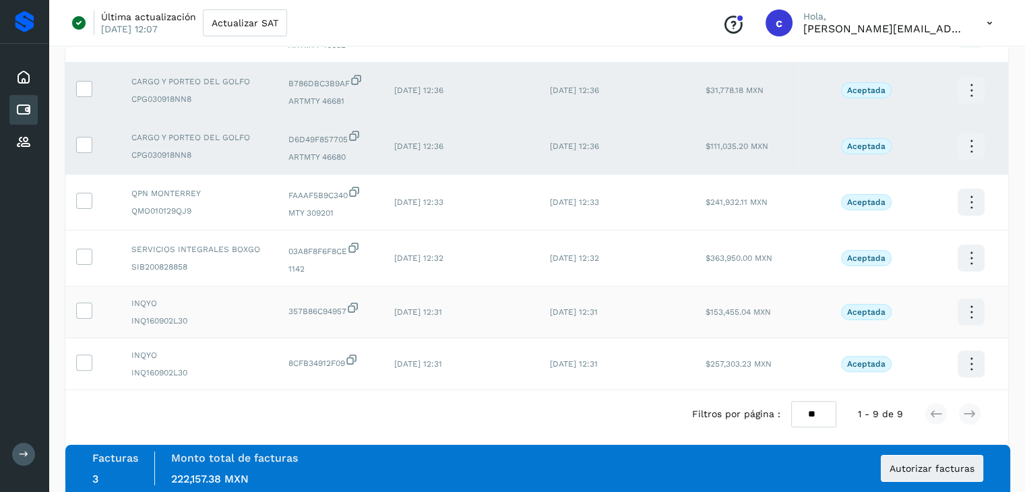
scroll to position [305, 0]
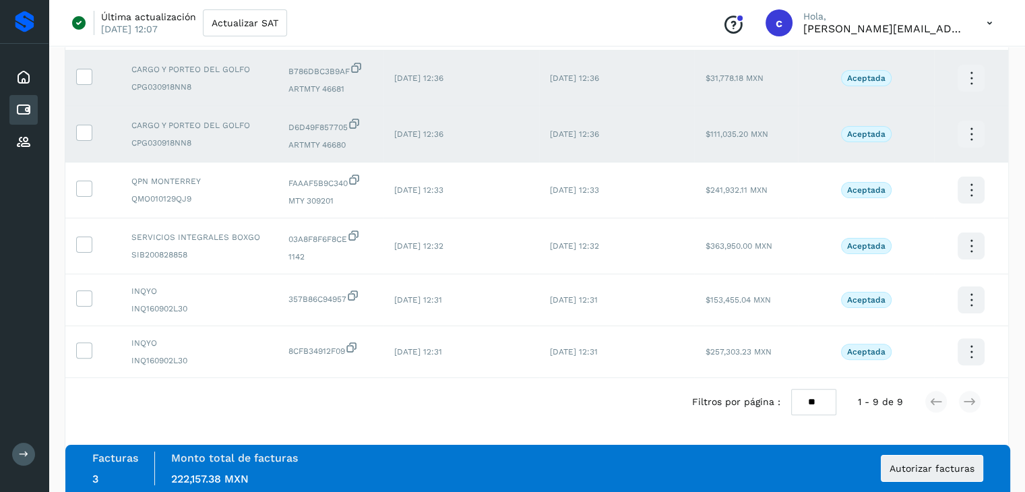
click at [351, 400] on div "Filtros por página : ** ** ** 1 - 9 de 9" at bounding box center [536, 402] width 943 height 48
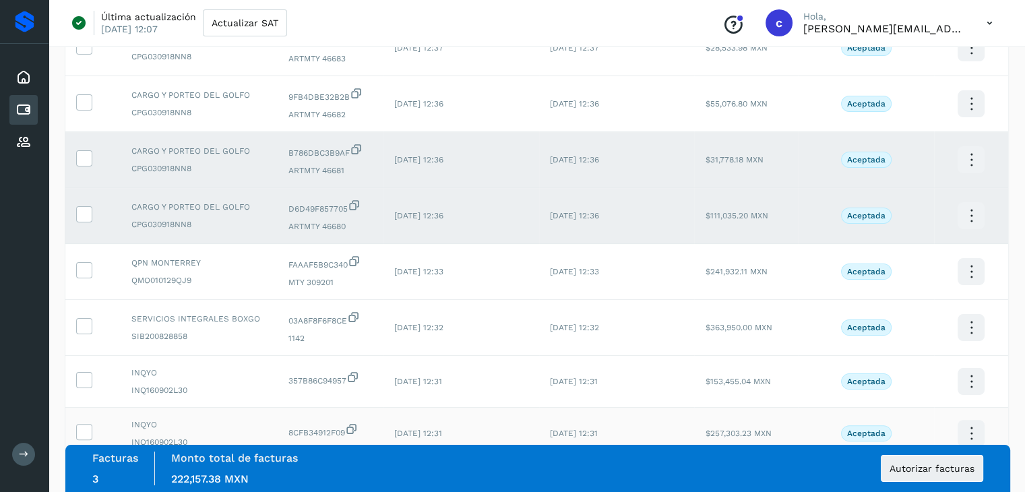
scroll to position [0, 0]
